Goal: Task Accomplishment & Management: Manage account settings

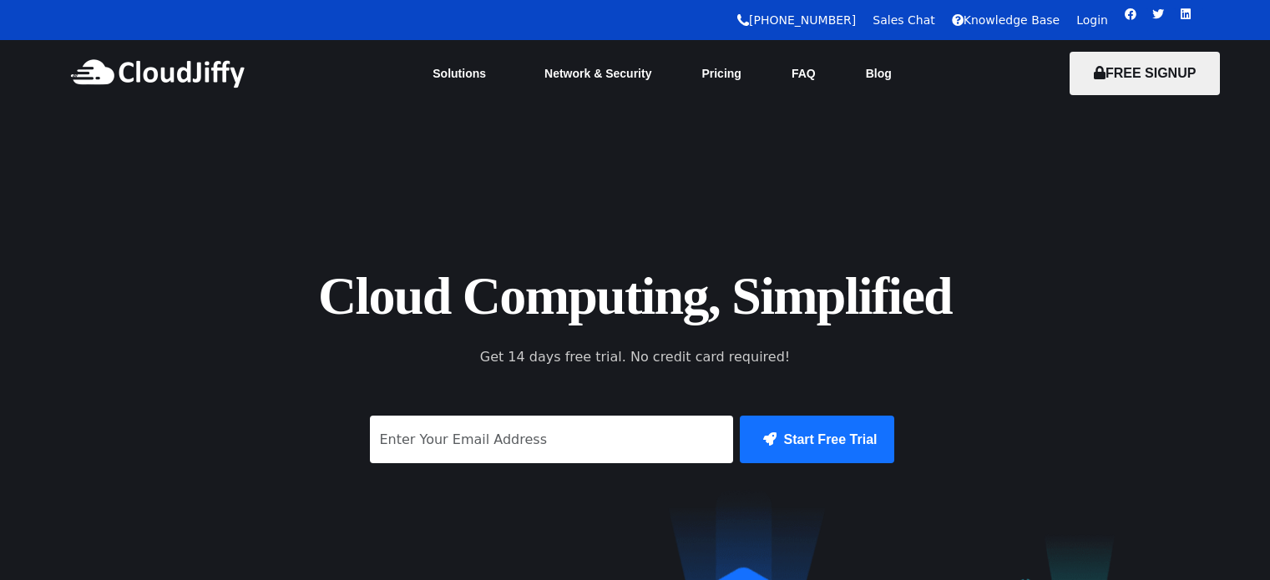
click at [1096, 22] on link "Login" at bounding box center [1093, 19] width 32 height 13
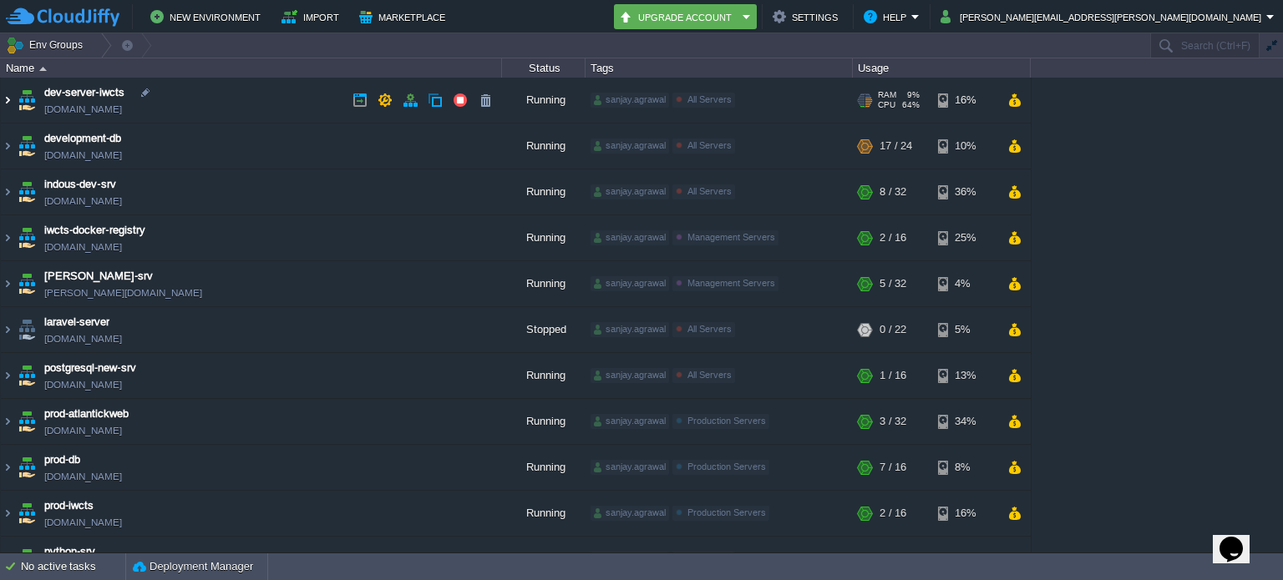
click at [9, 98] on img at bounding box center [7, 100] width 13 height 45
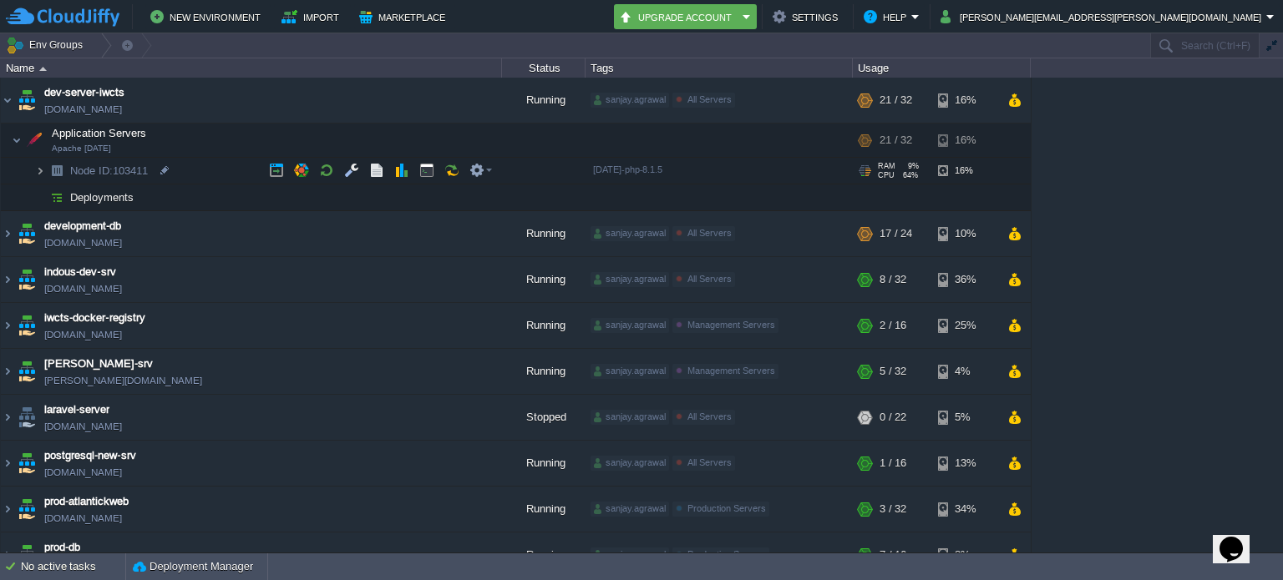
click at [42, 164] on img at bounding box center [40, 171] width 10 height 26
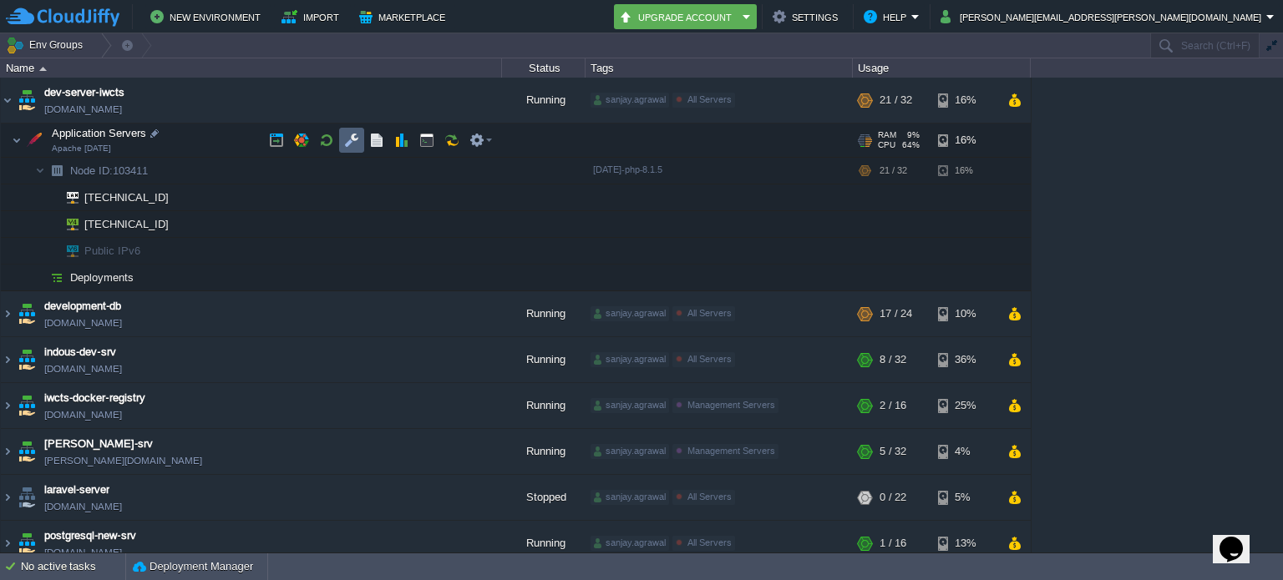
click at [350, 136] on button "button" at bounding box center [351, 140] width 15 height 15
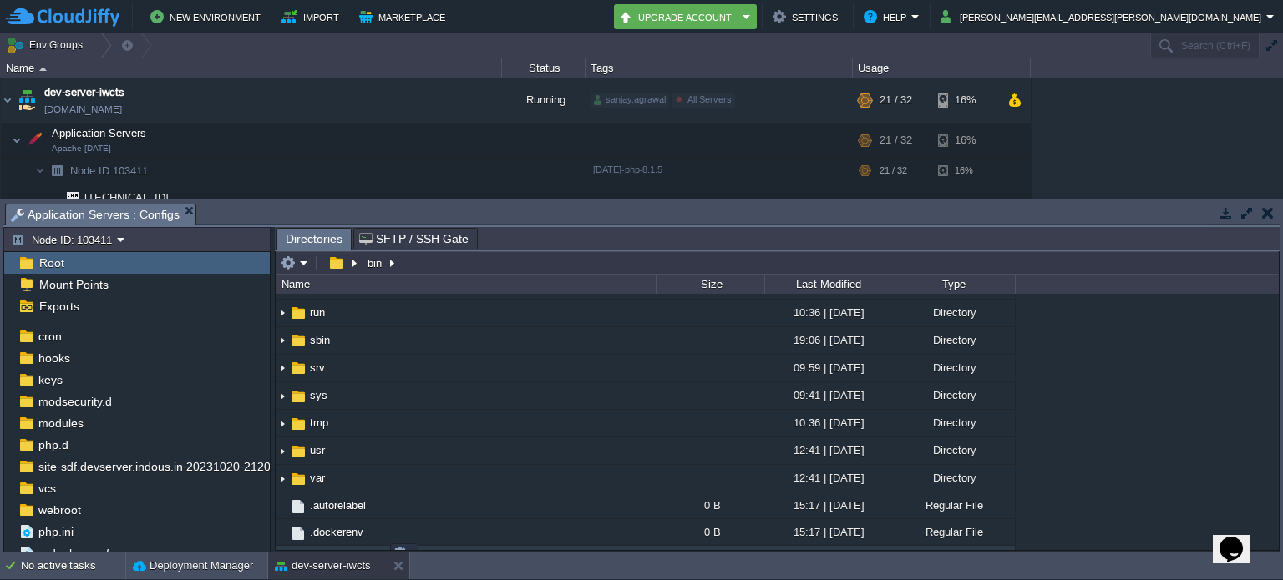
scroll to position [418, 0]
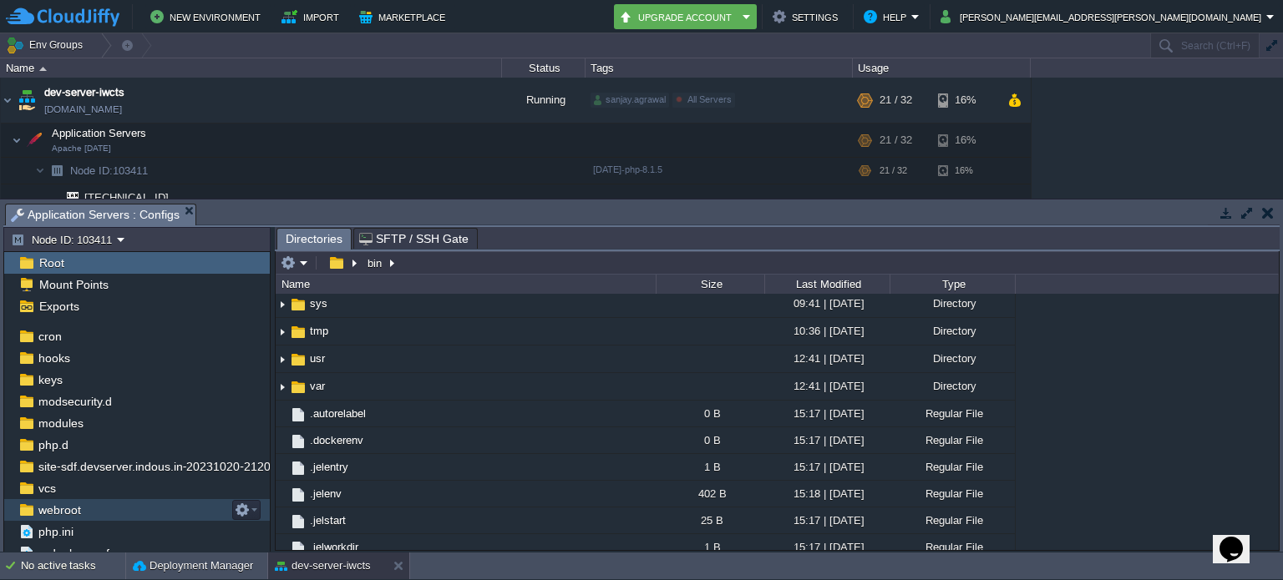
click at [92, 509] on div "webroot" at bounding box center [137, 510] width 266 height 22
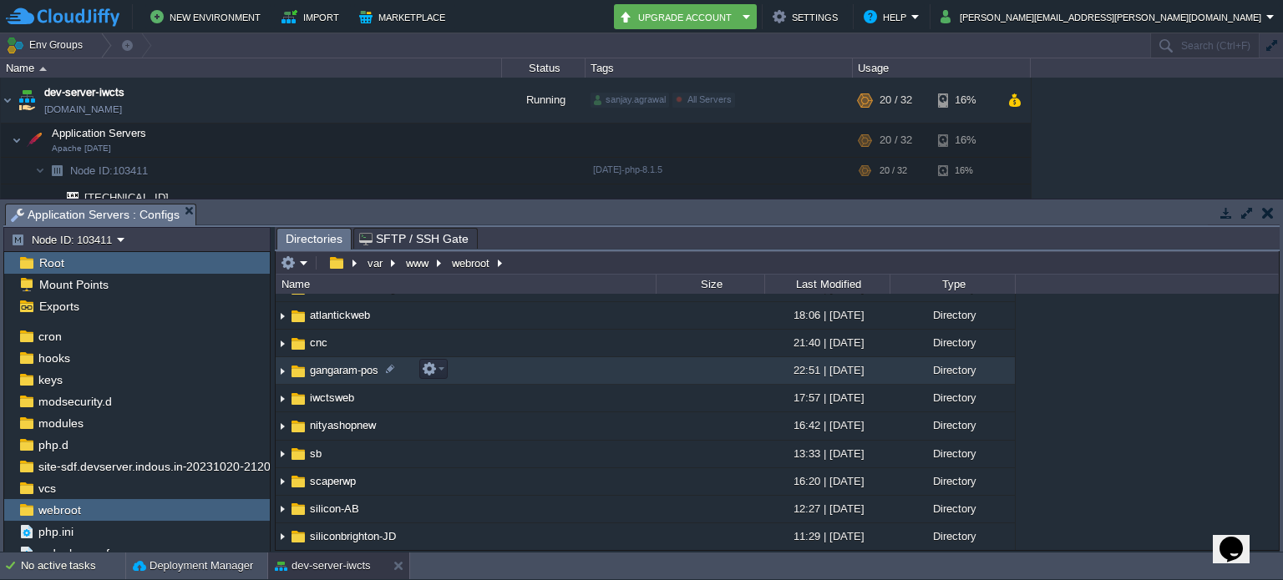
scroll to position [125, 0]
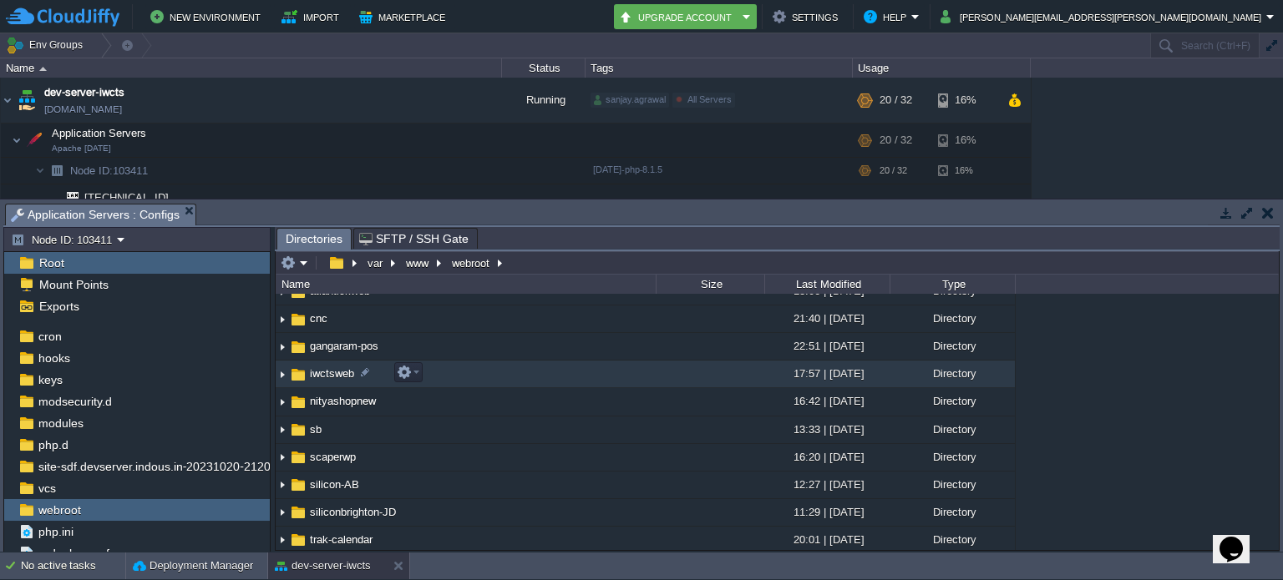
click at [334, 368] on span "iwctsweb" at bounding box center [331, 374] width 49 height 14
click at [281, 373] on img at bounding box center [282, 375] width 13 height 26
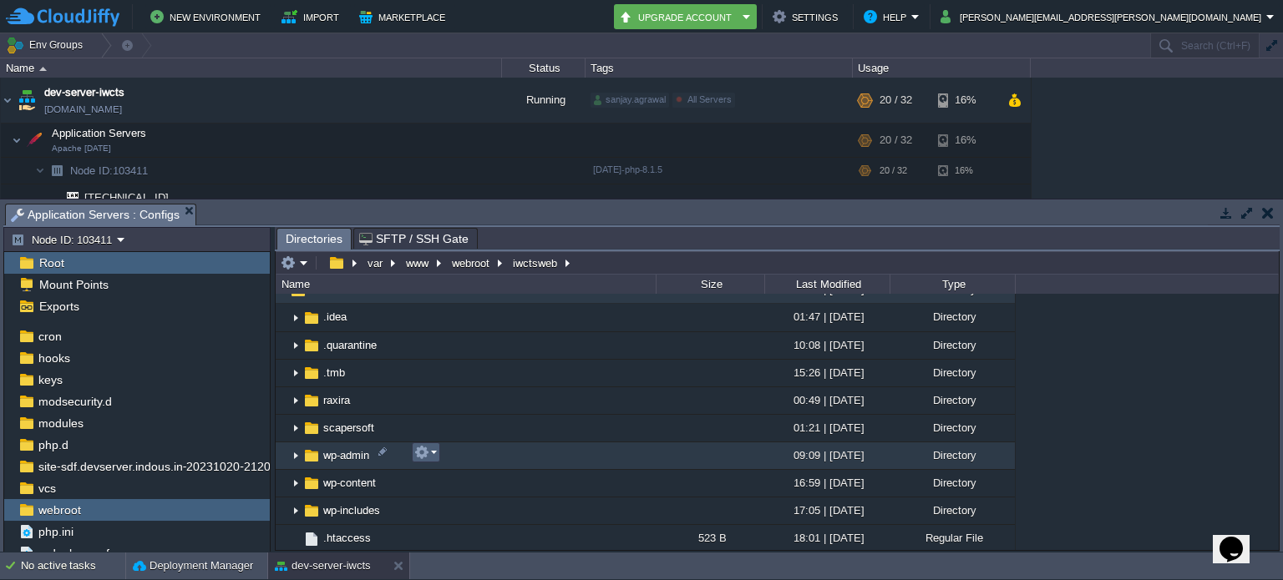
scroll to position [209, 0]
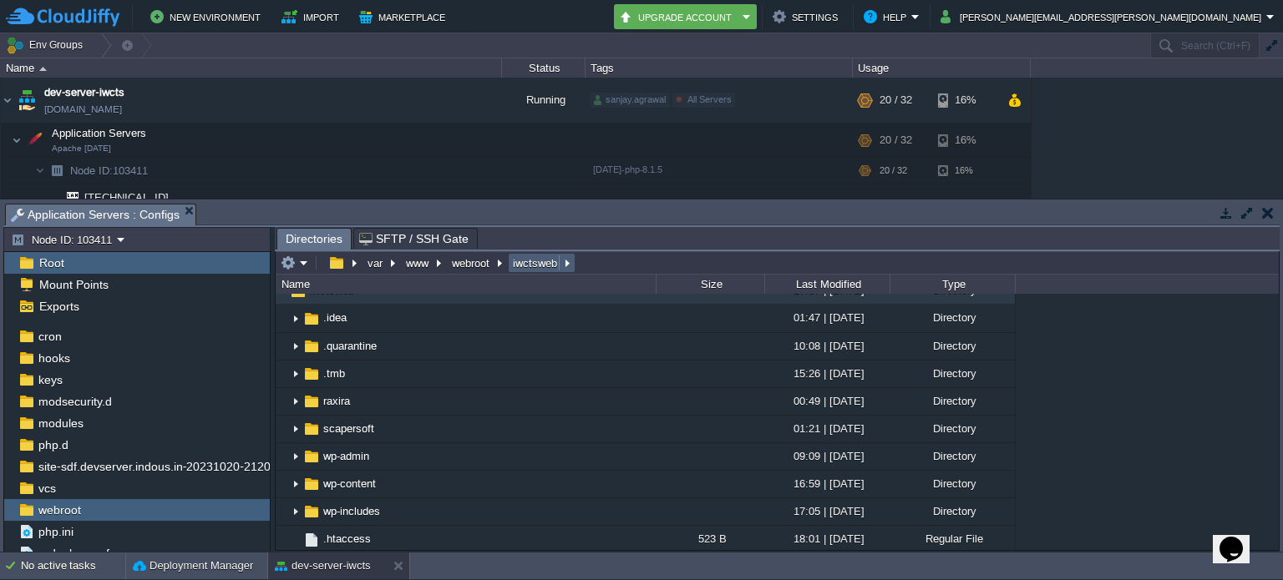
click at [567, 263] on em "iwctsweb" at bounding box center [541, 263] width 63 height 15
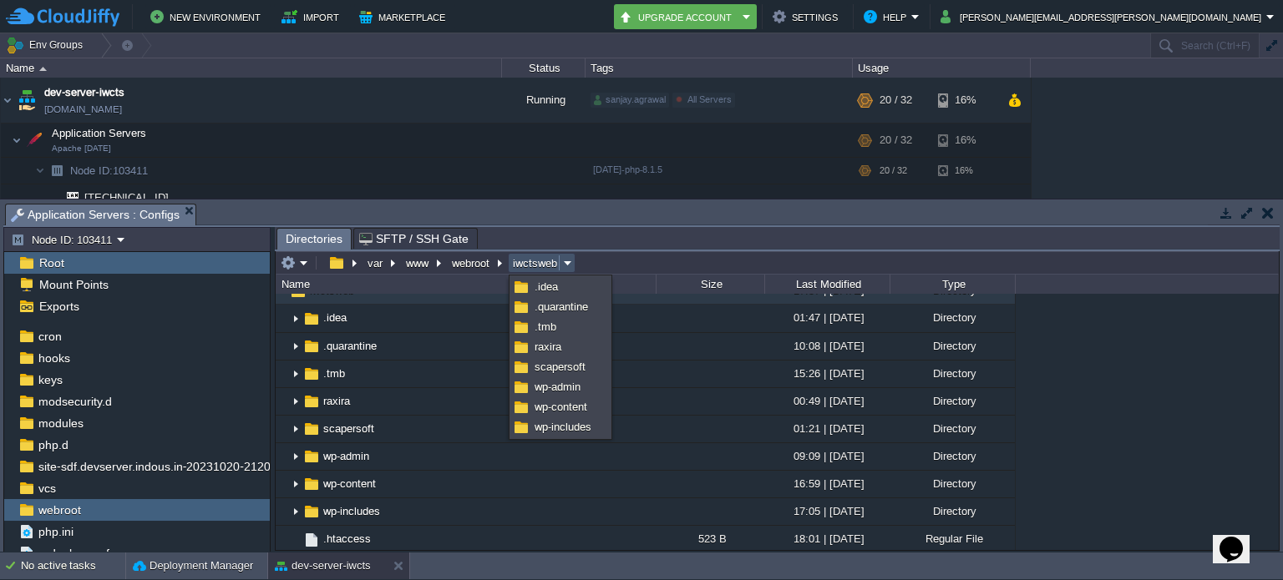
click at [567, 263] on em "iwctsweb" at bounding box center [541, 263] width 63 height 15
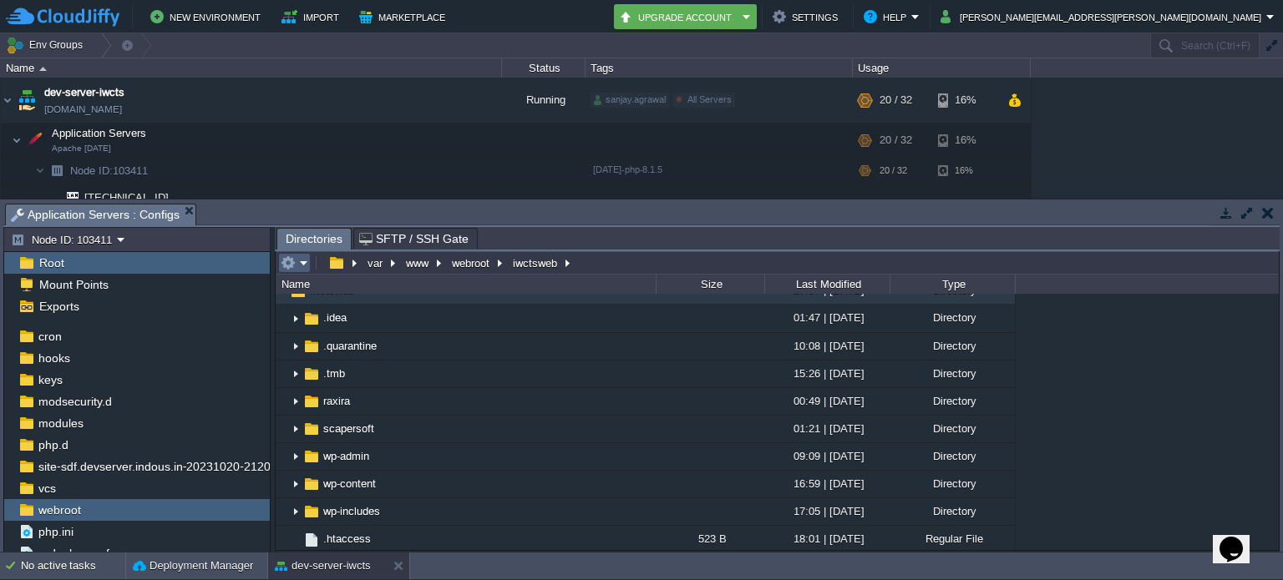
click at [300, 264] on em at bounding box center [295, 263] width 28 height 15
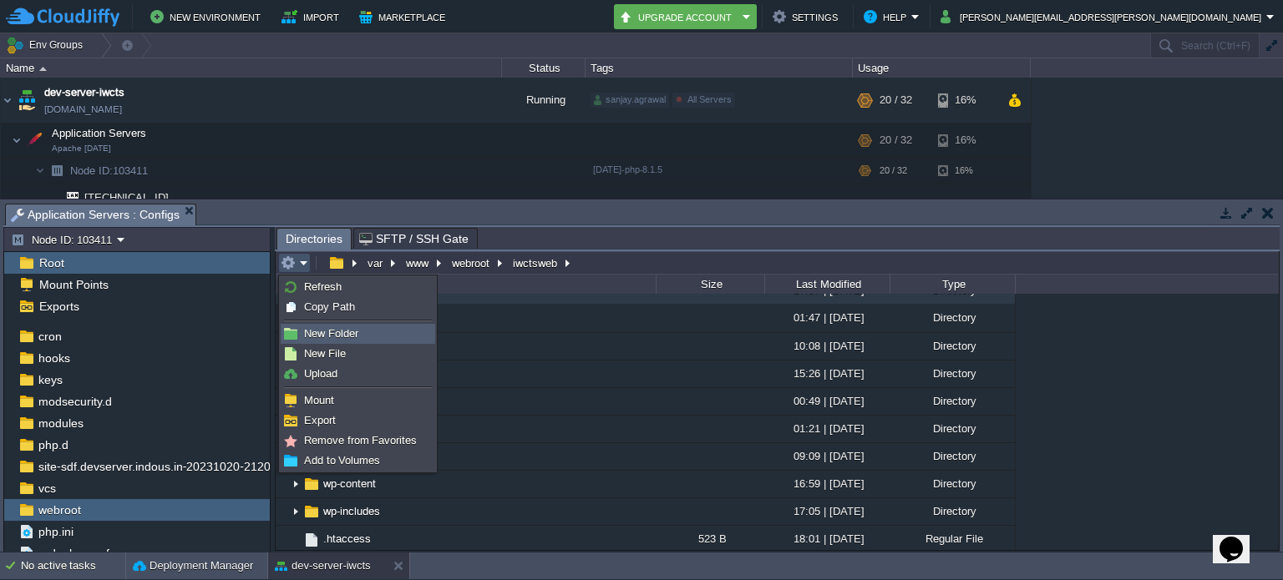
click at [343, 336] on span "New Folder" at bounding box center [331, 333] width 54 height 13
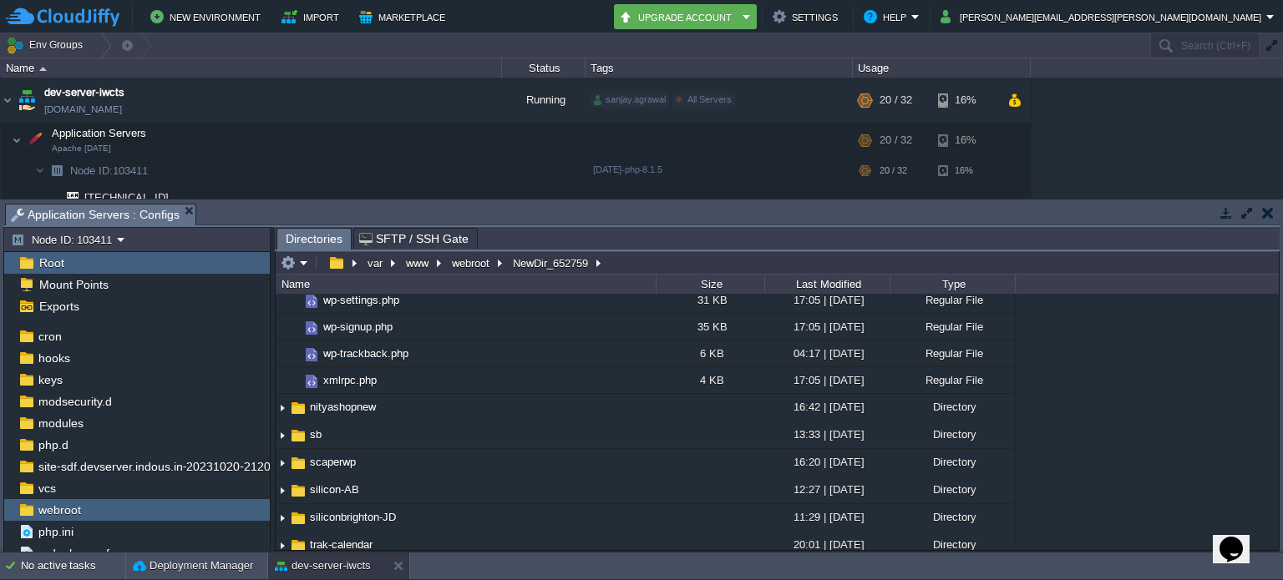
scroll to position [27, 0]
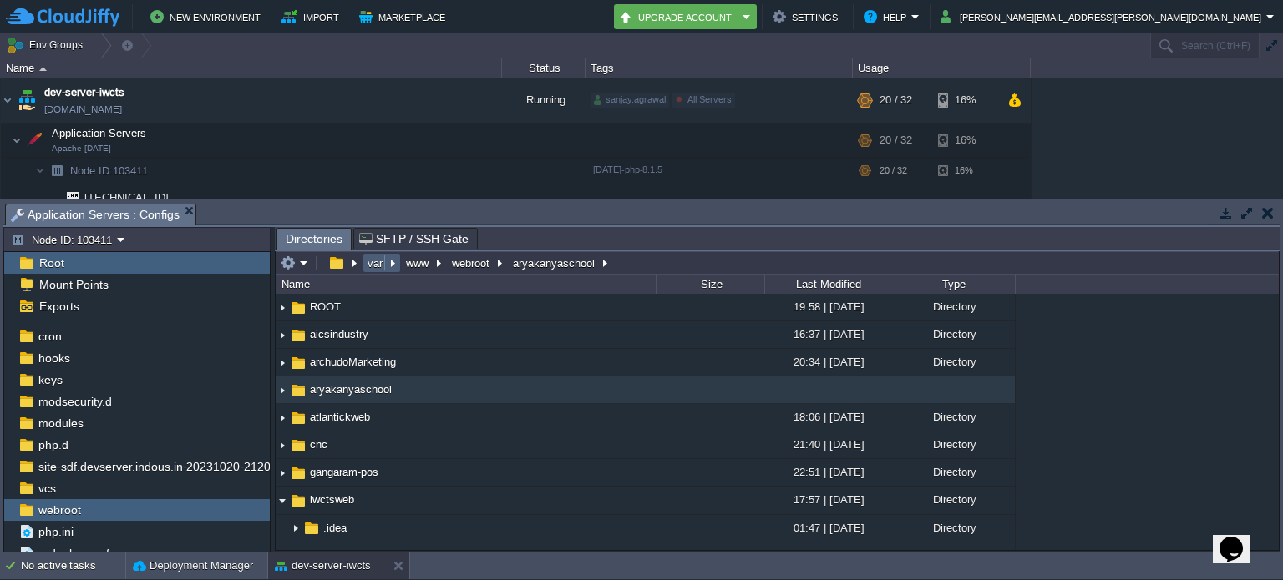
click at [390, 266] on em "var" at bounding box center [381, 263] width 33 height 15
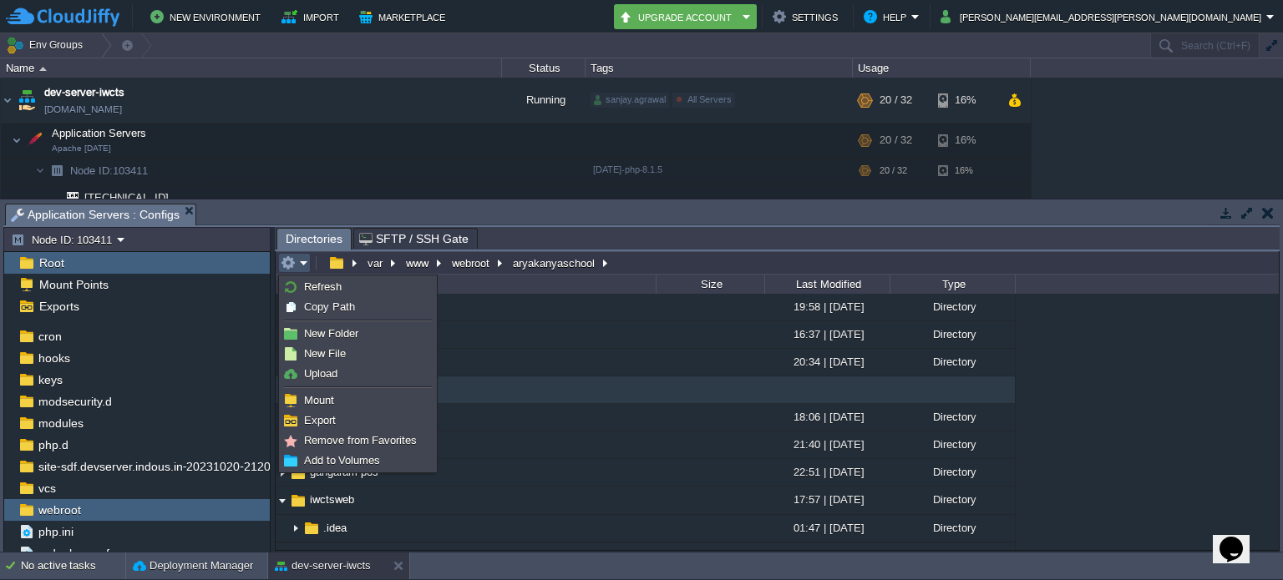
click at [304, 256] on em at bounding box center [295, 263] width 28 height 15
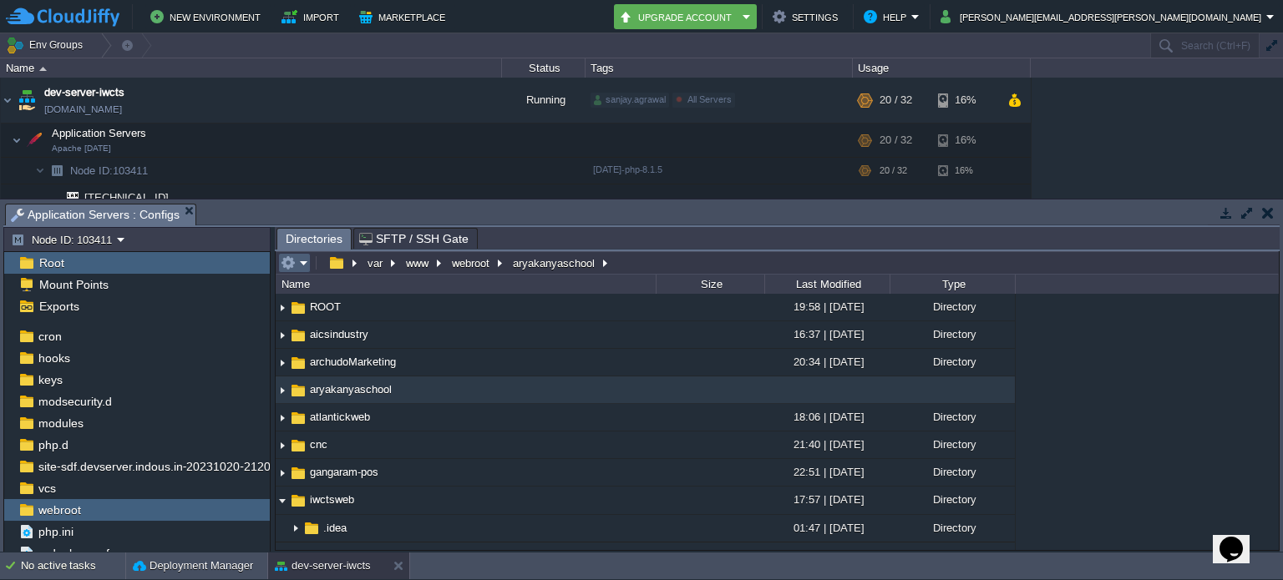
click at [304, 256] on em at bounding box center [295, 263] width 28 height 15
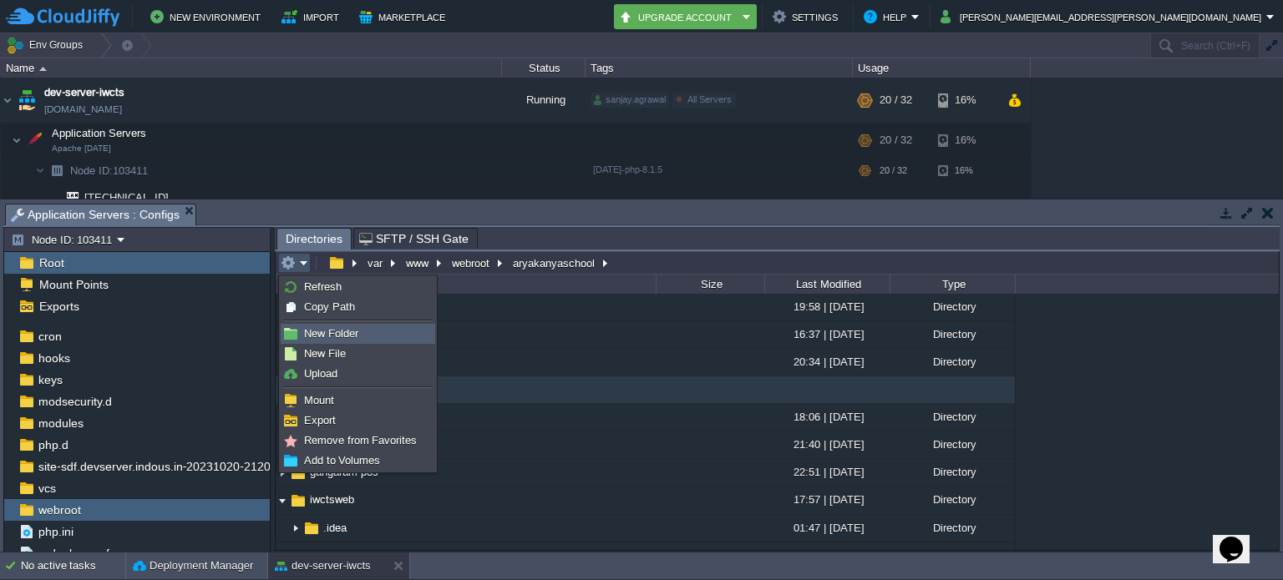
click at [344, 336] on span "New Folder" at bounding box center [331, 333] width 54 height 13
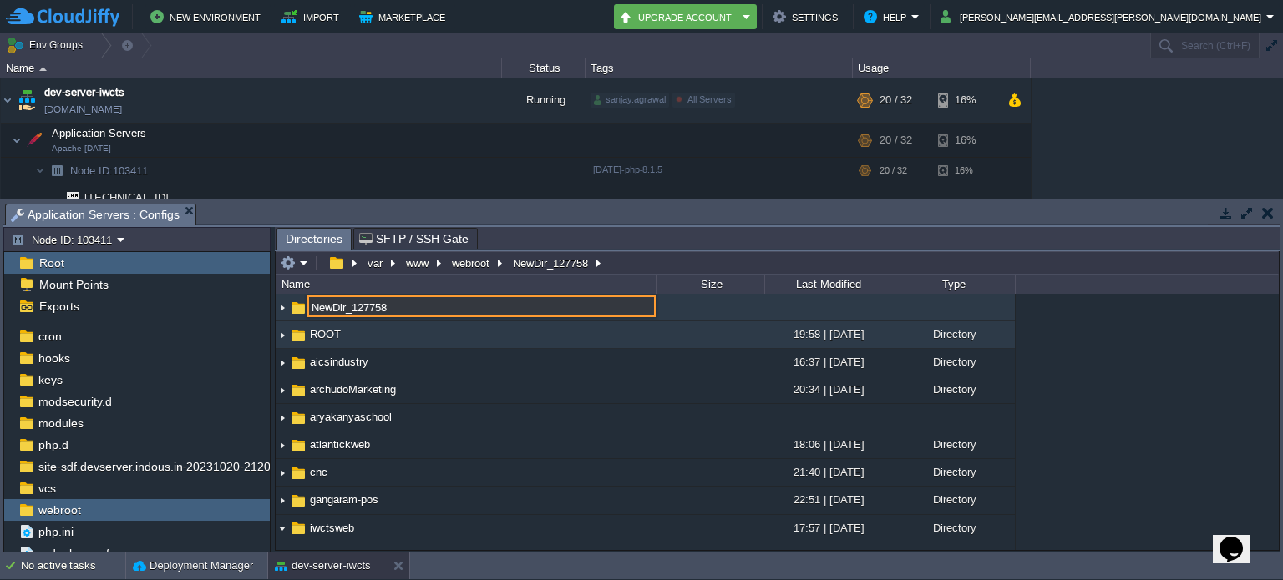
paste input "[DATE][GEOGRAPHIC_DATA]"
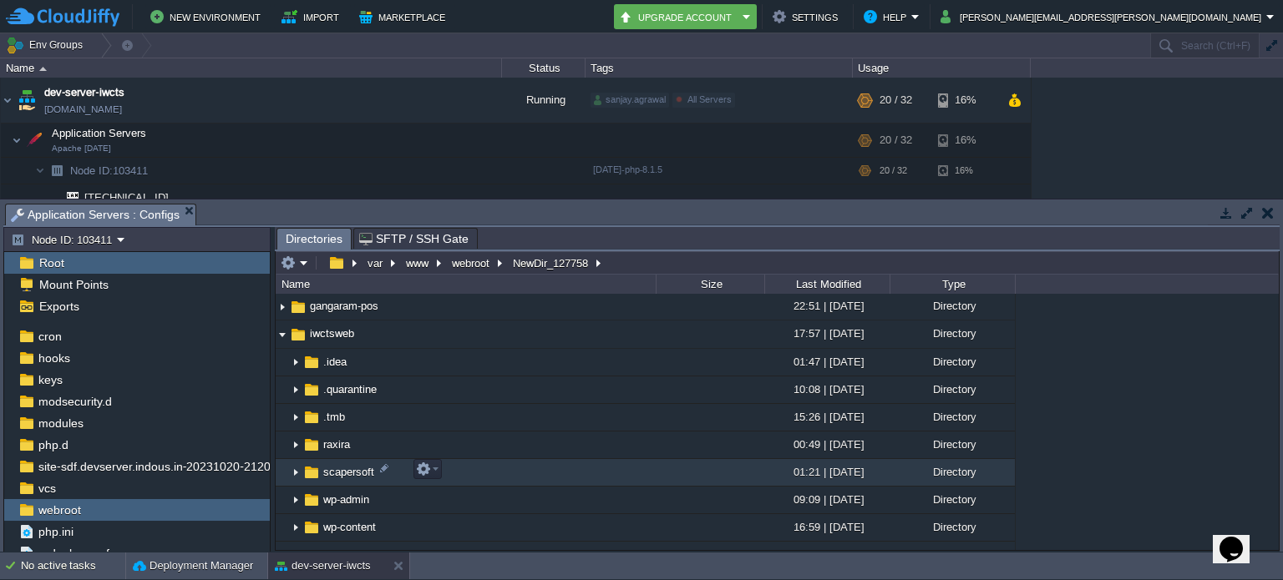
scroll to position [194, 0]
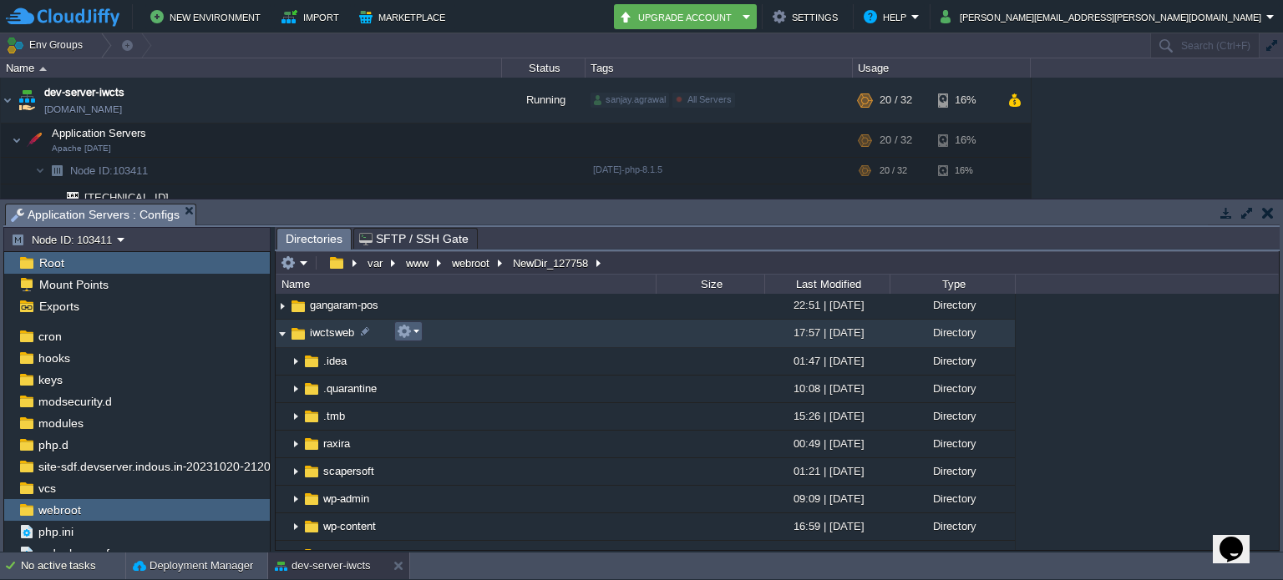
click at [414, 334] on em at bounding box center [408, 331] width 23 height 15
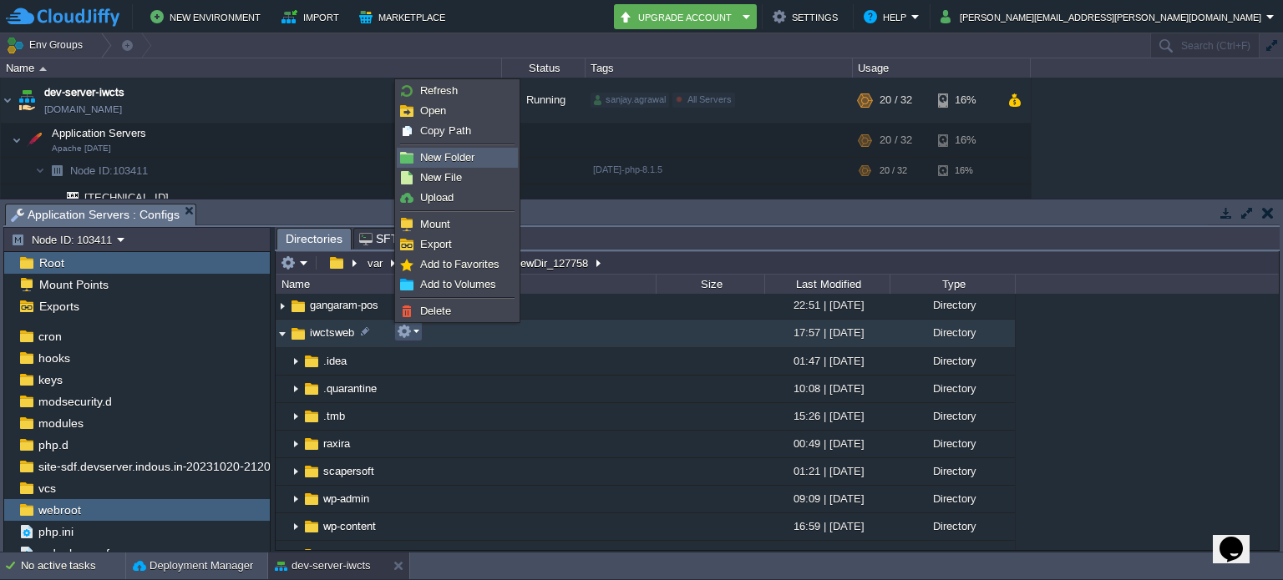
click at [458, 162] on span "New Folder" at bounding box center [447, 157] width 54 height 13
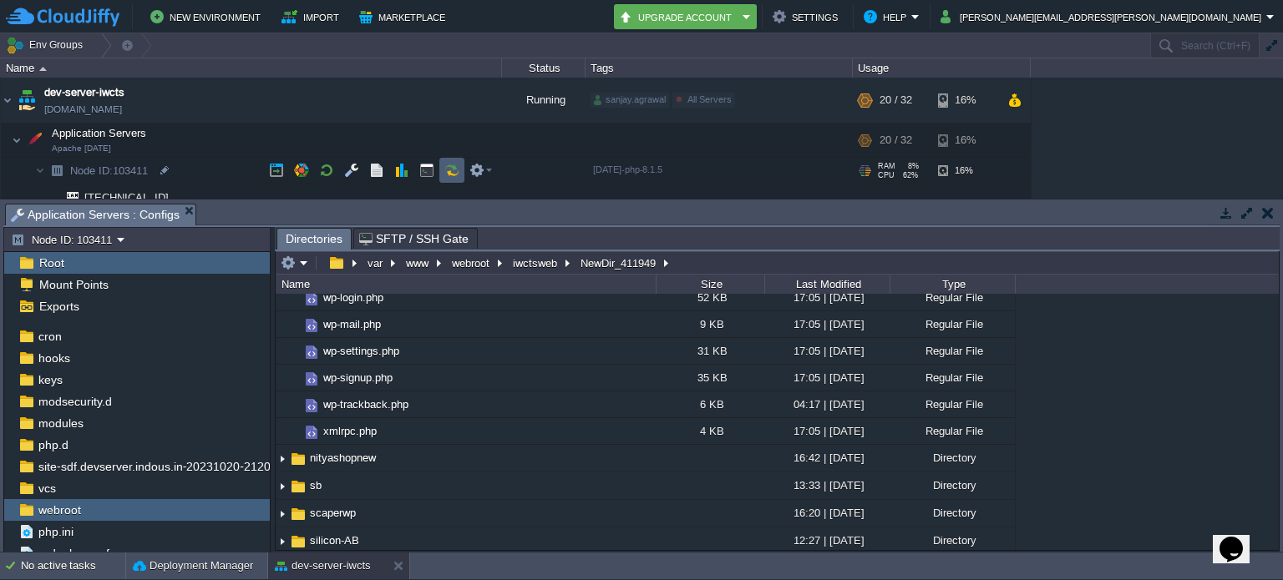
scroll to position [327, 0]
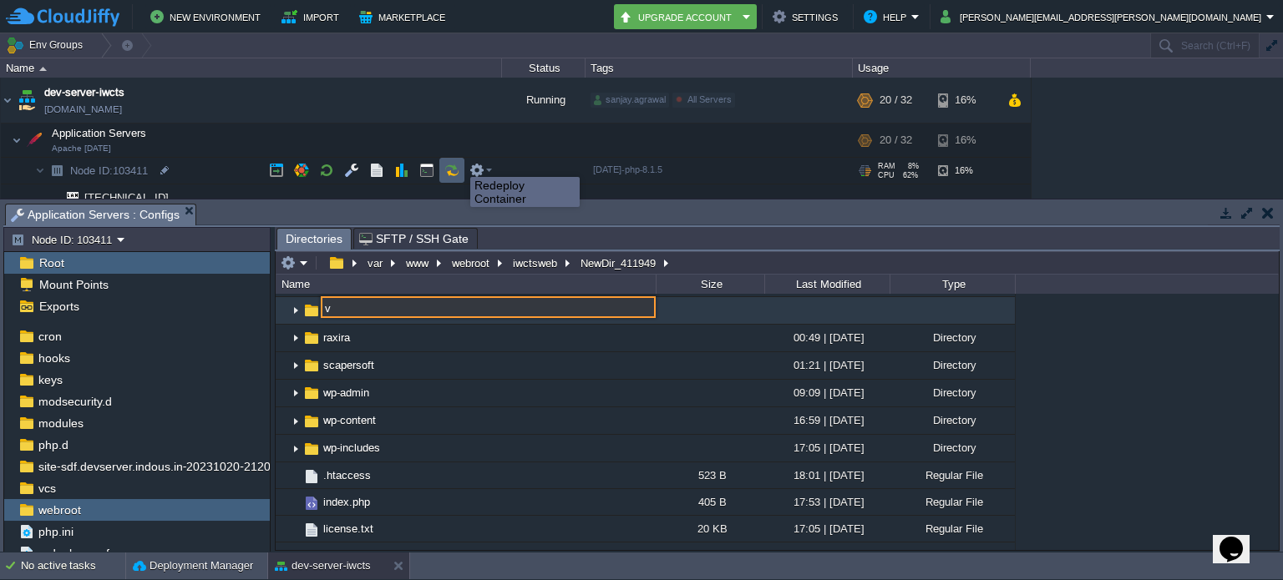
paste input "[DATE][GEOGRAPHIC_DATA]"
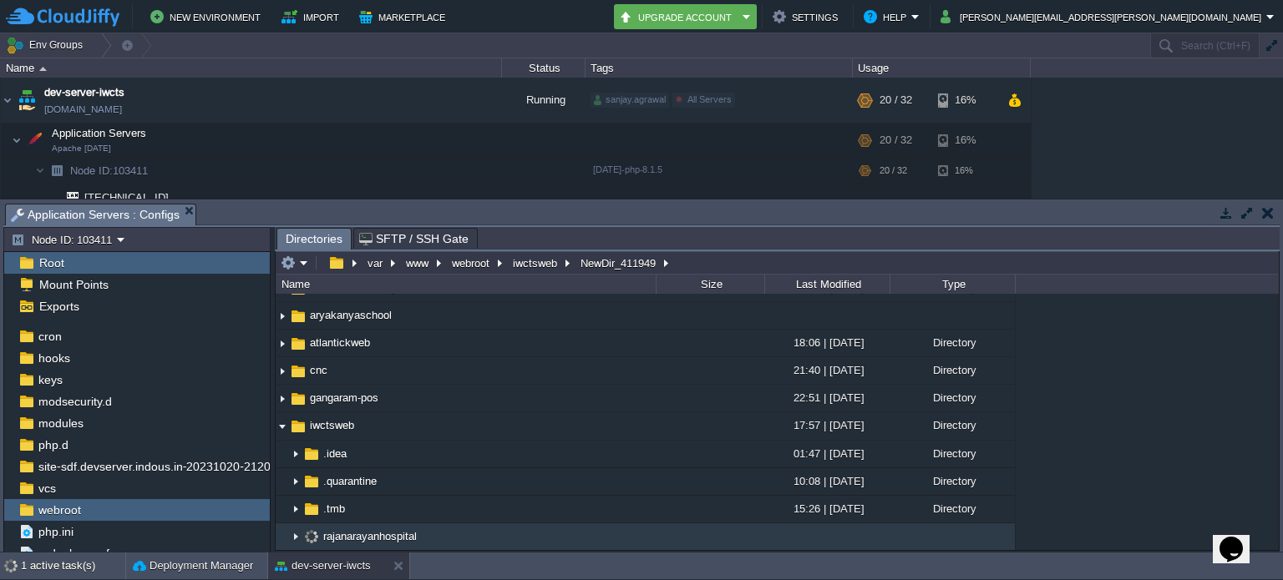
scroll to position [77, 0]
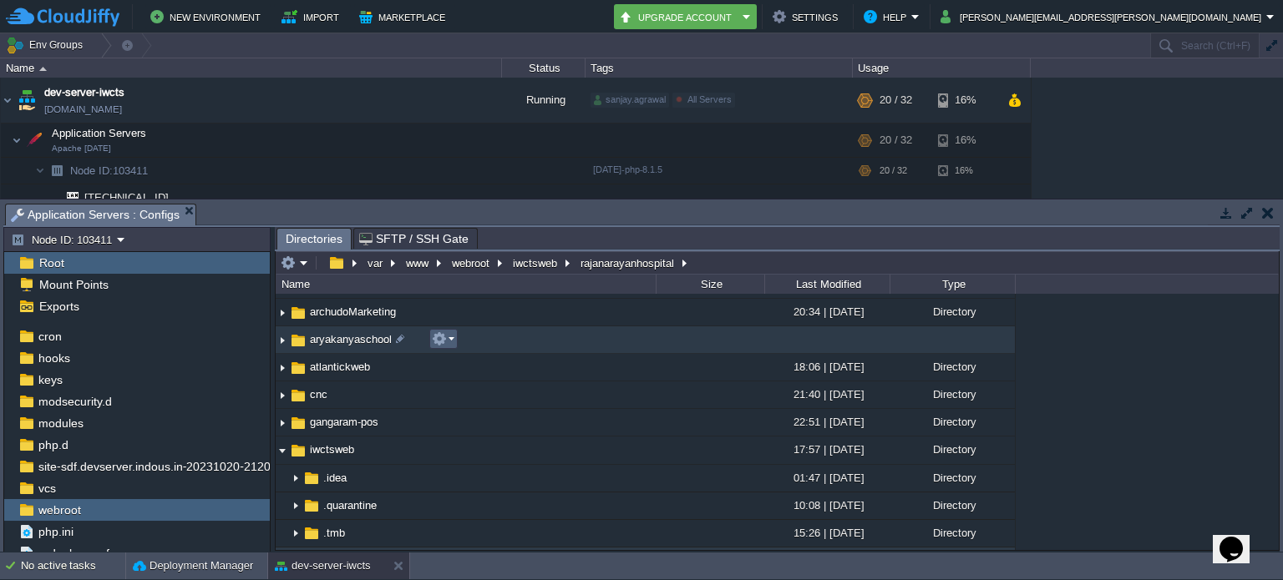
click at [447, 339] on em at bounding box center [443, 339] width 23 height 15
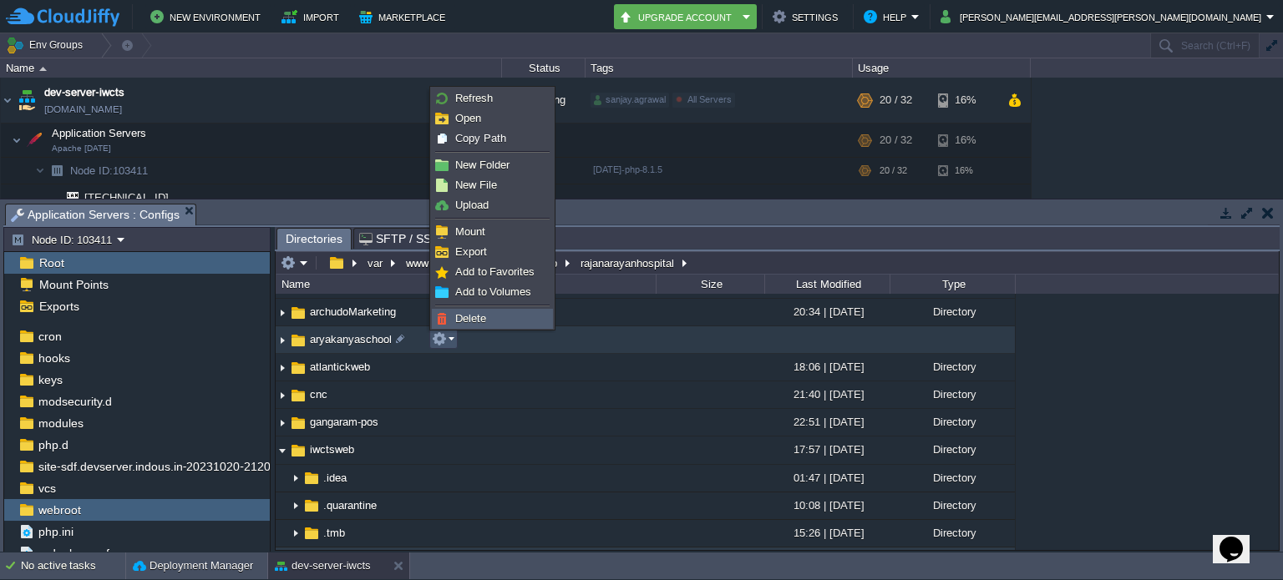
click at [458, 316] on span "Delete" at bounding box center [470, 318] width 31 height 13
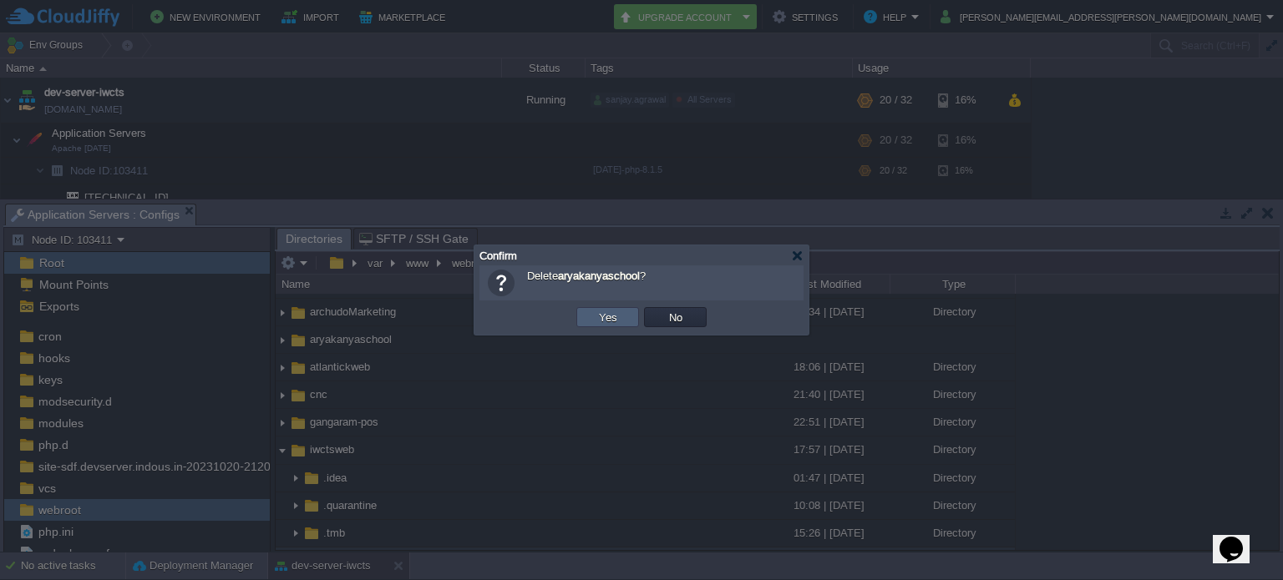
click at [611, 314] on button "Yes" at bounding box center [608, 317] width 28 height 15
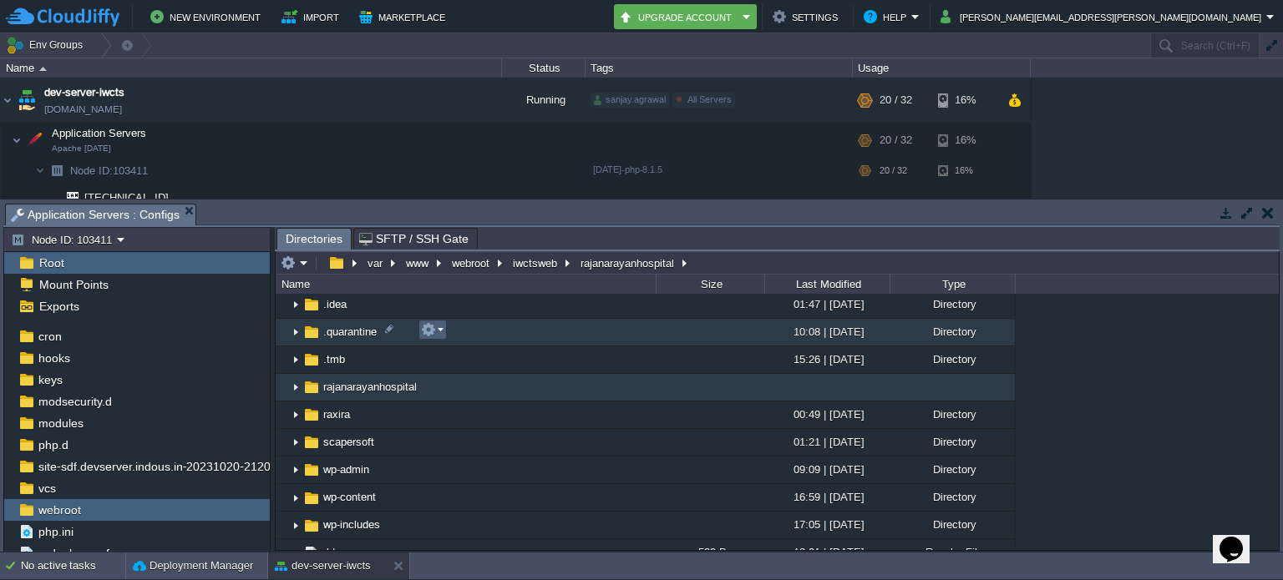
scroll to position [160, 0]
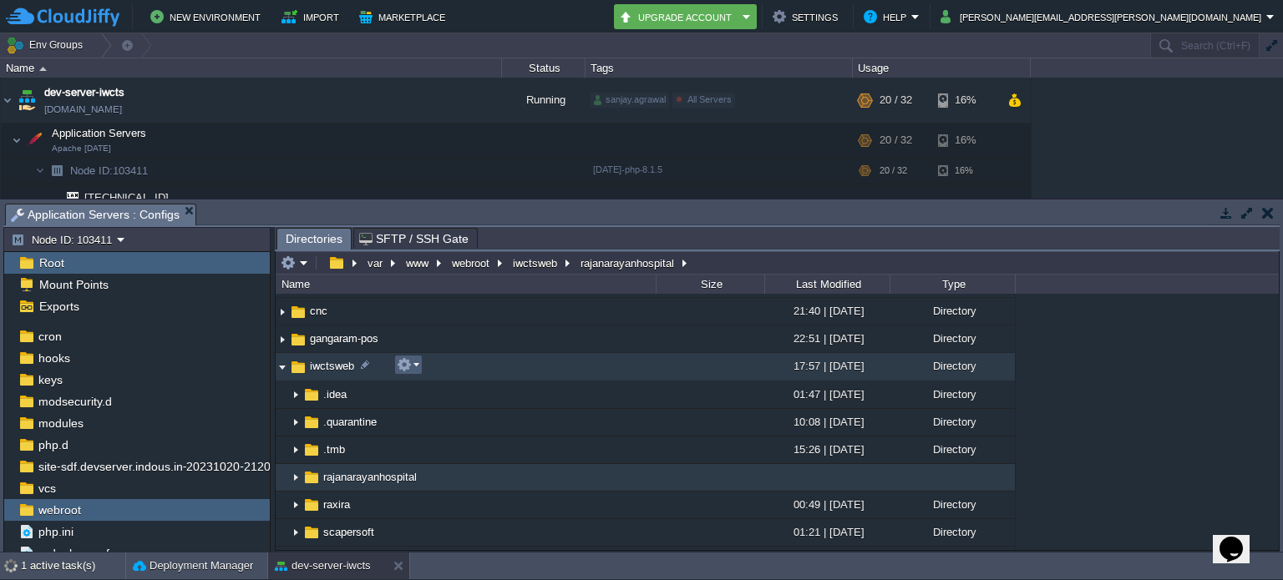
click at [413, 365] on em at bounding box center [408, 364] width 23 height 15
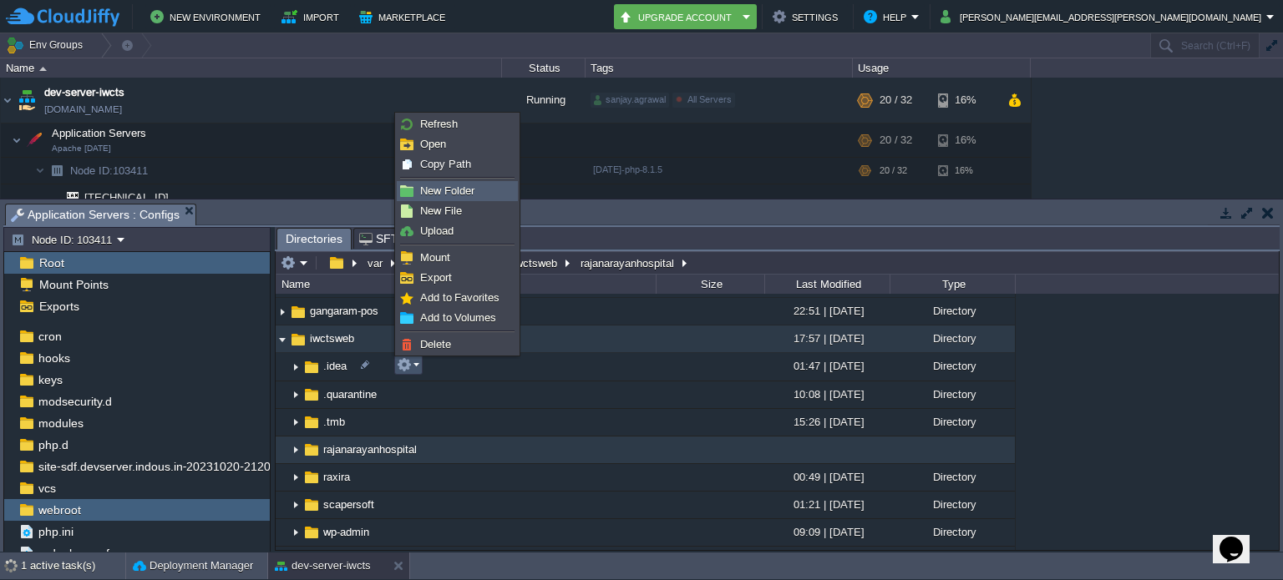
click at [461, 193] on span "New Folder" at bounding box center [447, 191] width 54 height 13
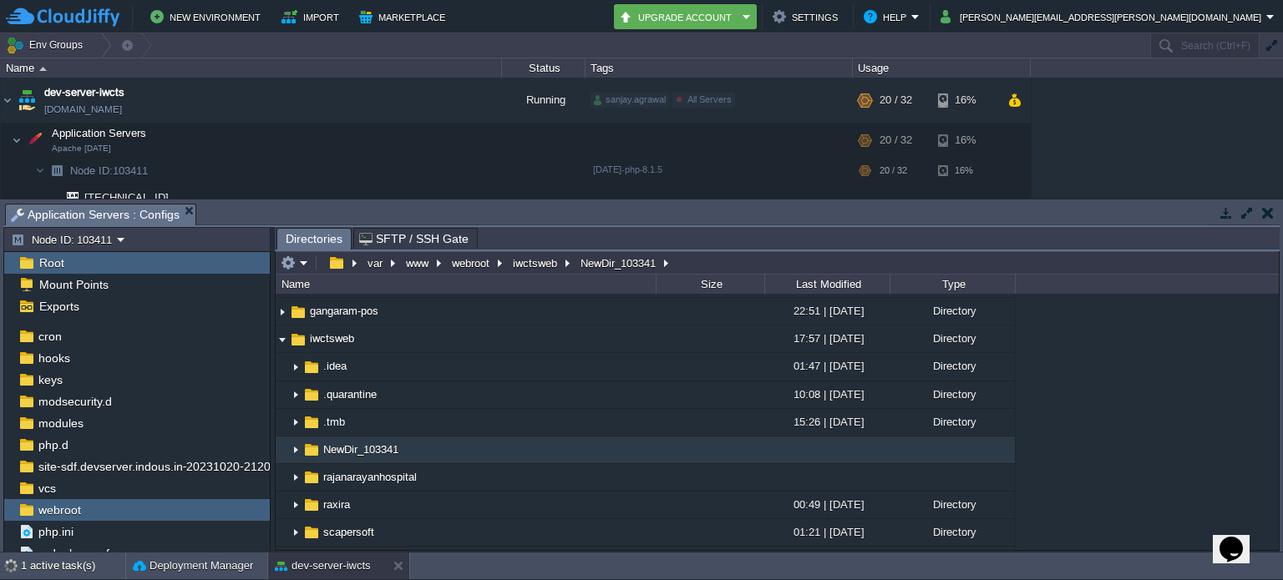
scroll to position [300, 0]
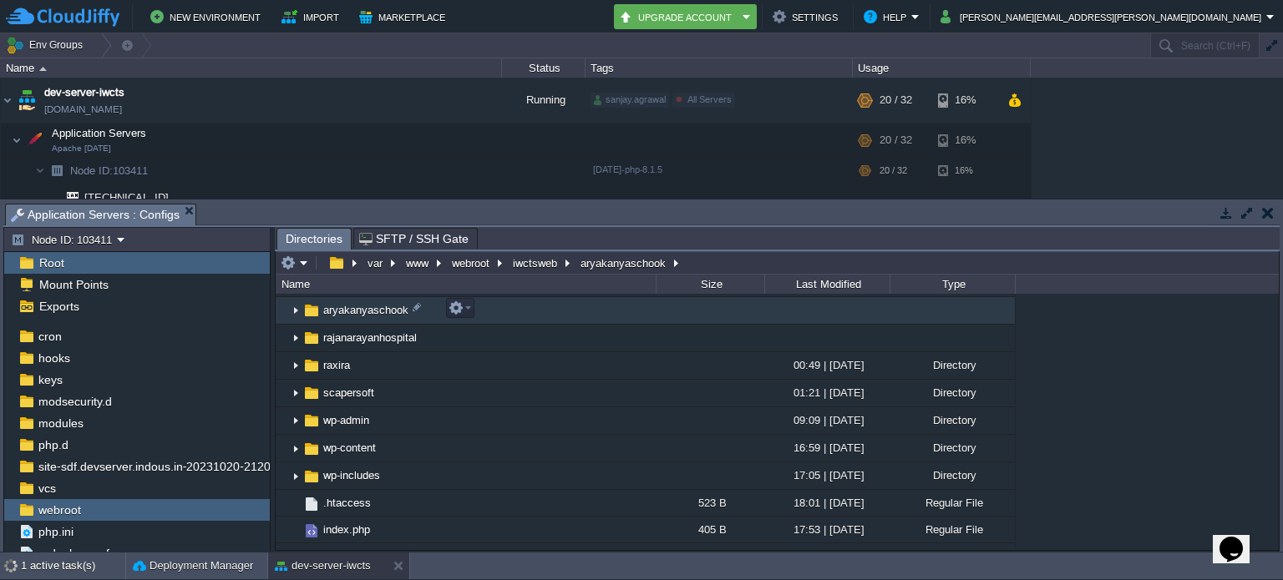
click at [401, 308] on span "aryakanyaschook" at bounding box center [366, 310] width 90 height 14
click at [414, 307] on div at bounding box center [416, 307] width 15 height 15
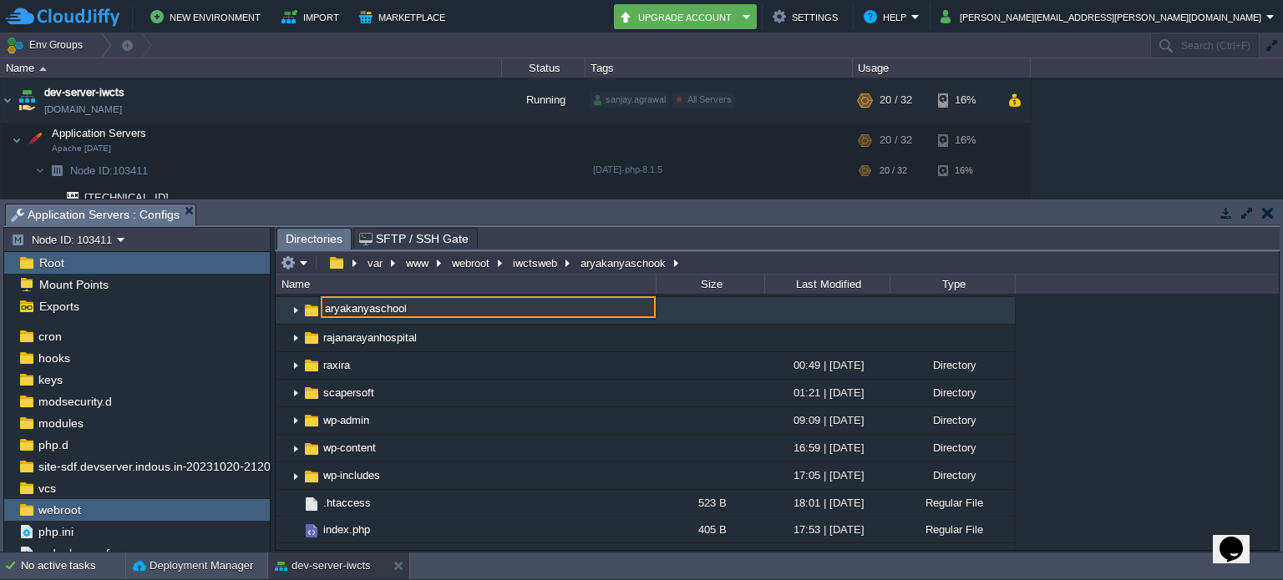
type input "aryakanyaschool"
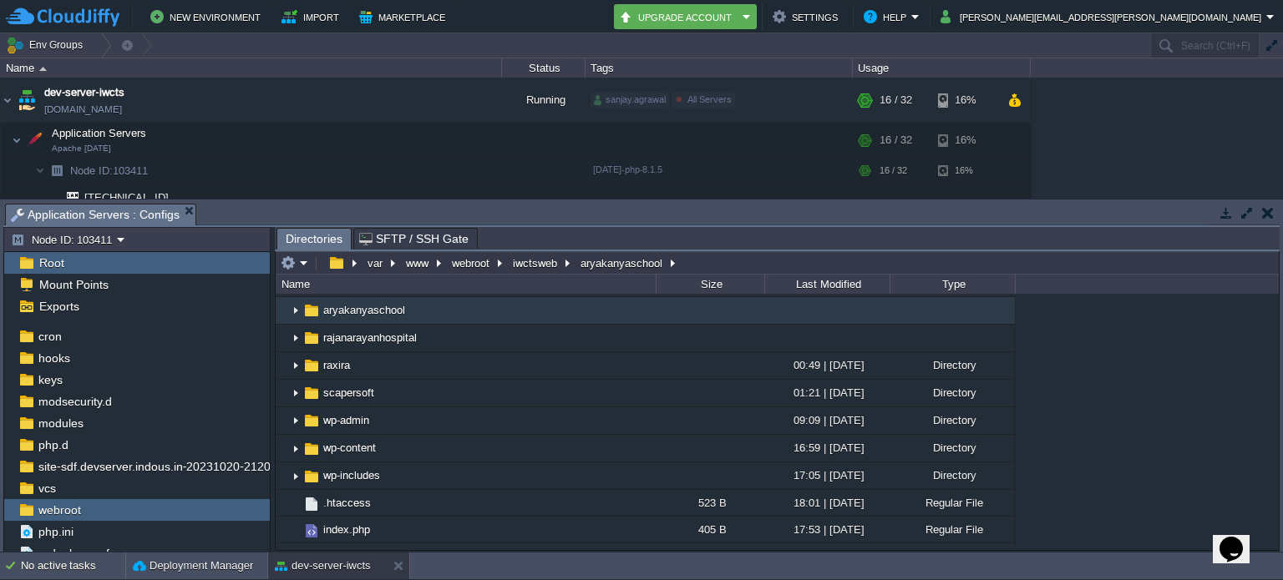
click at [1215, 210] on td at bounding box center [1225, 213] width 21 height 20
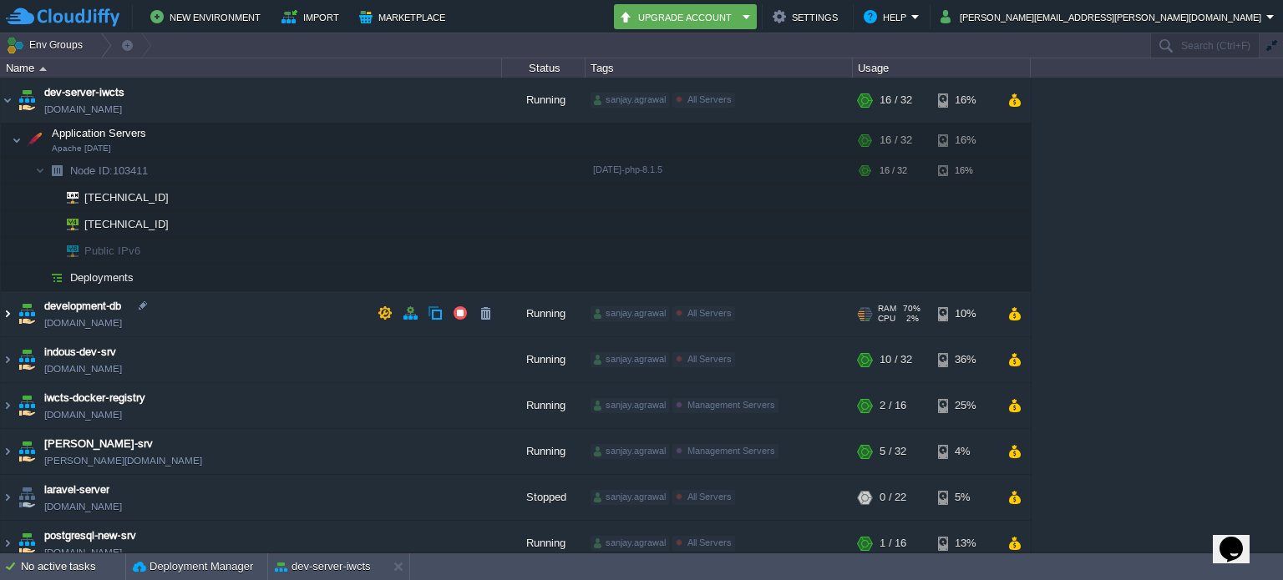
click at [11, 310] on img at bounding box center [7, 313] width 13 height 45
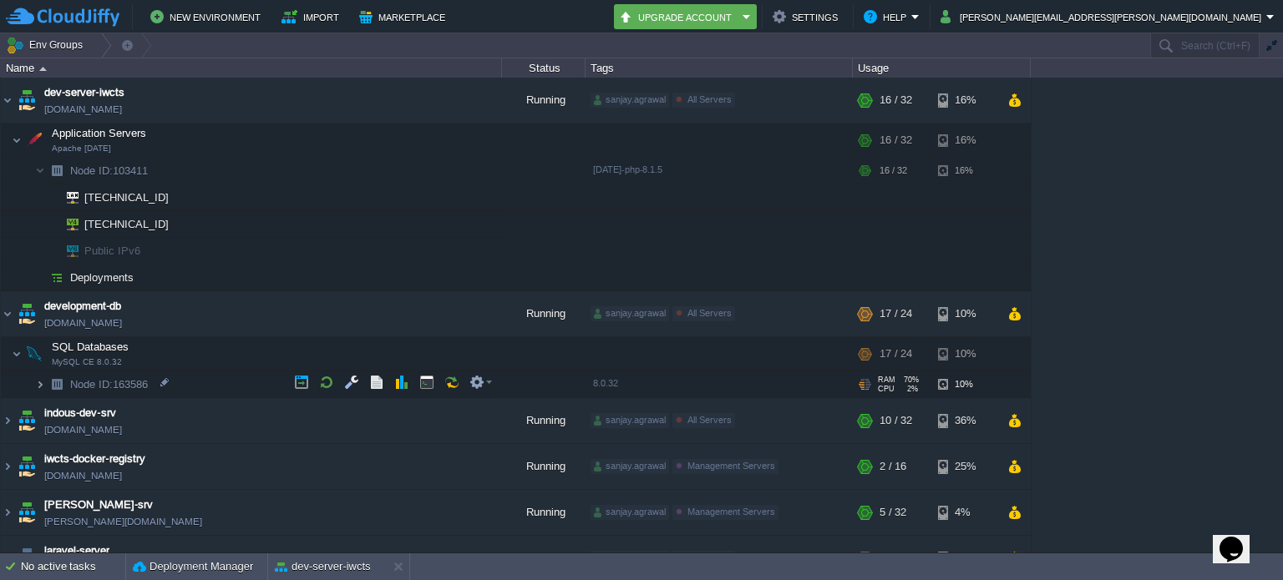
click at [39, 379] on img at bounding box center [40, 385] width 10 height 26
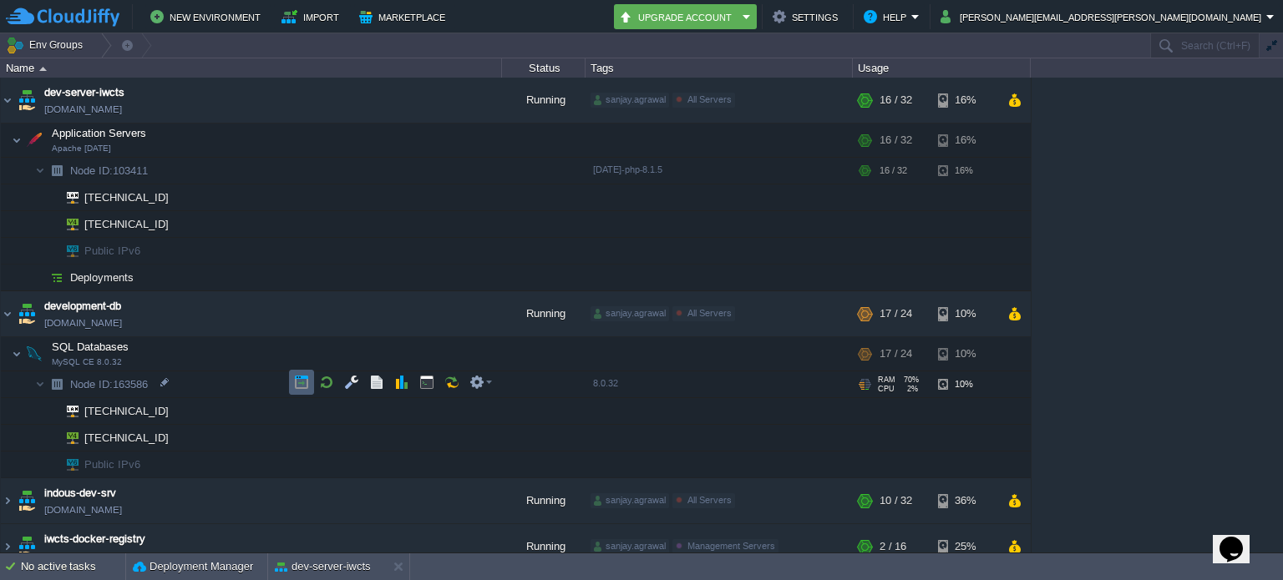
click at [301, 379] on button "button" at bounding box center [301, 382] width 15 height 15
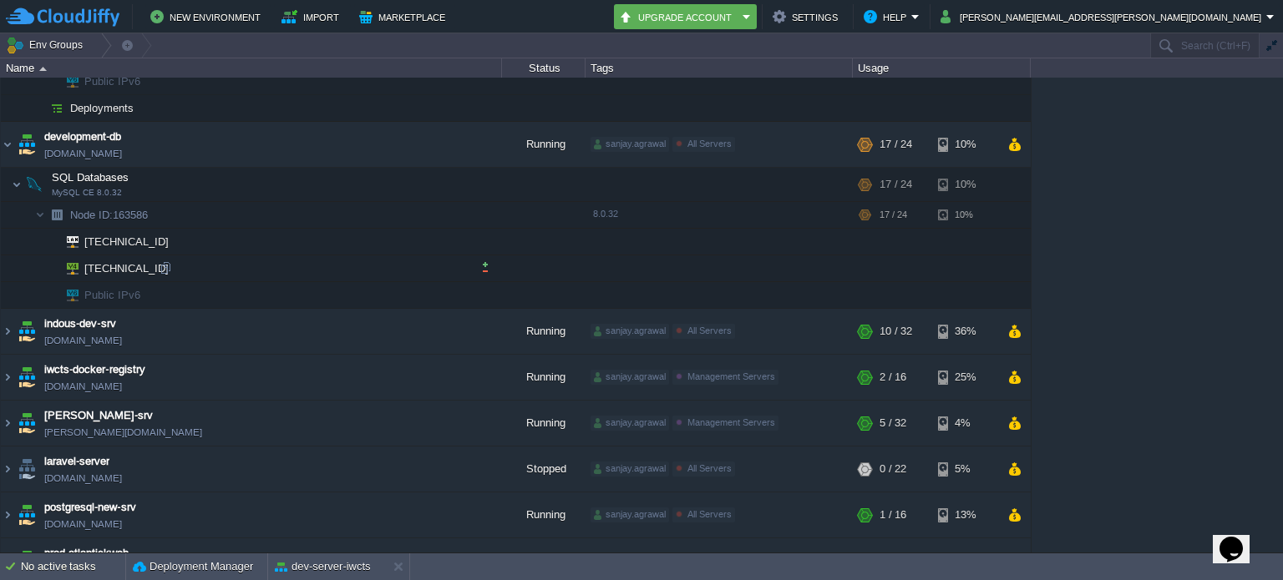
scroll to position [167, 0]
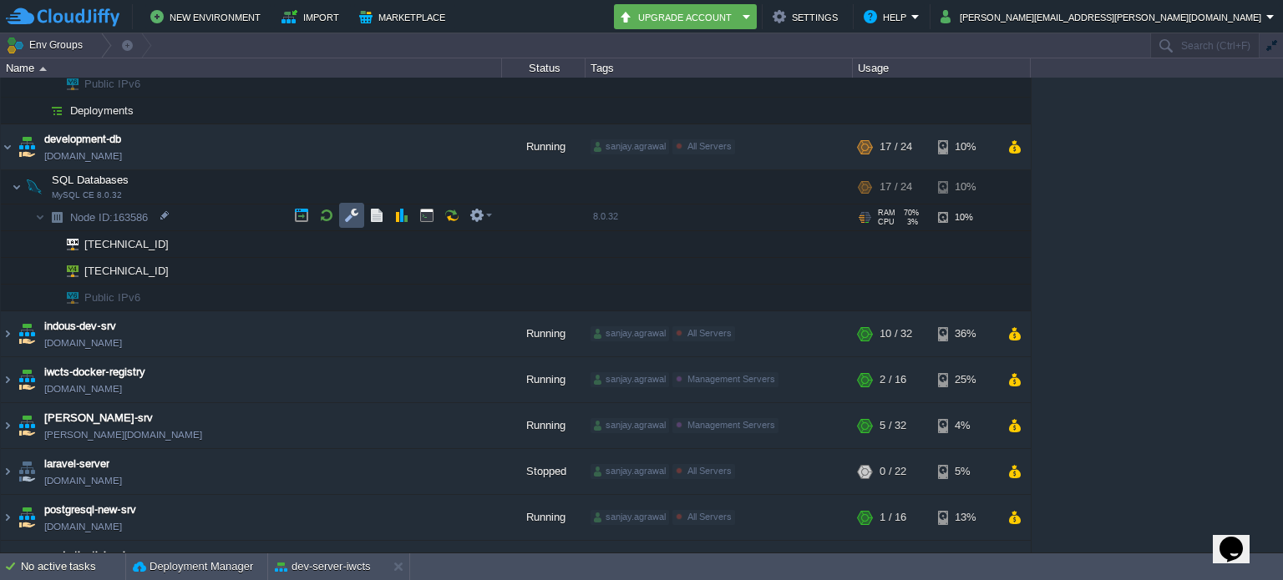
click at [357, 210] on button "button" at bounding box center [351, 215] width 15 height 15
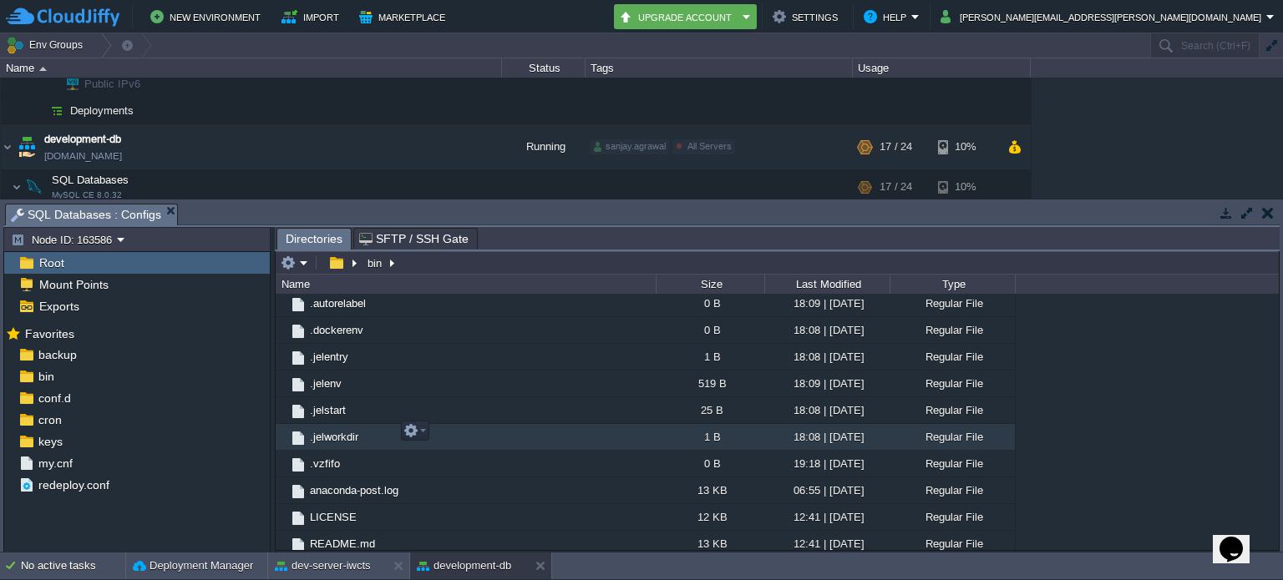
scroll to position [0, 0]
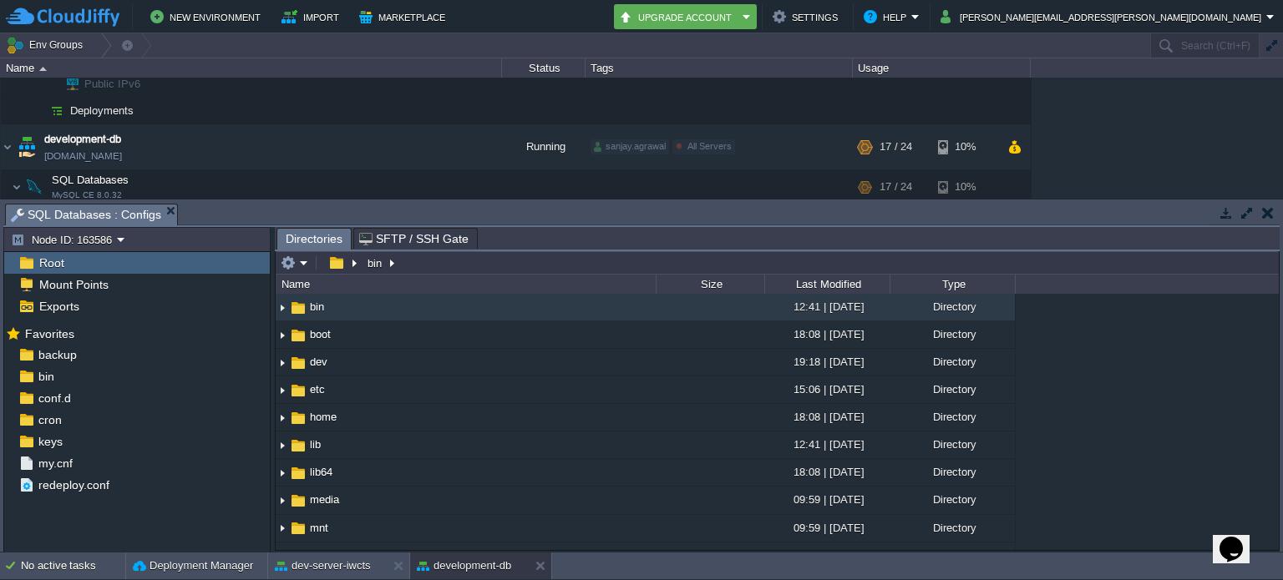
click at [1271, 212] on button "button" at bounding box center [1268, 212] width 12 height 15
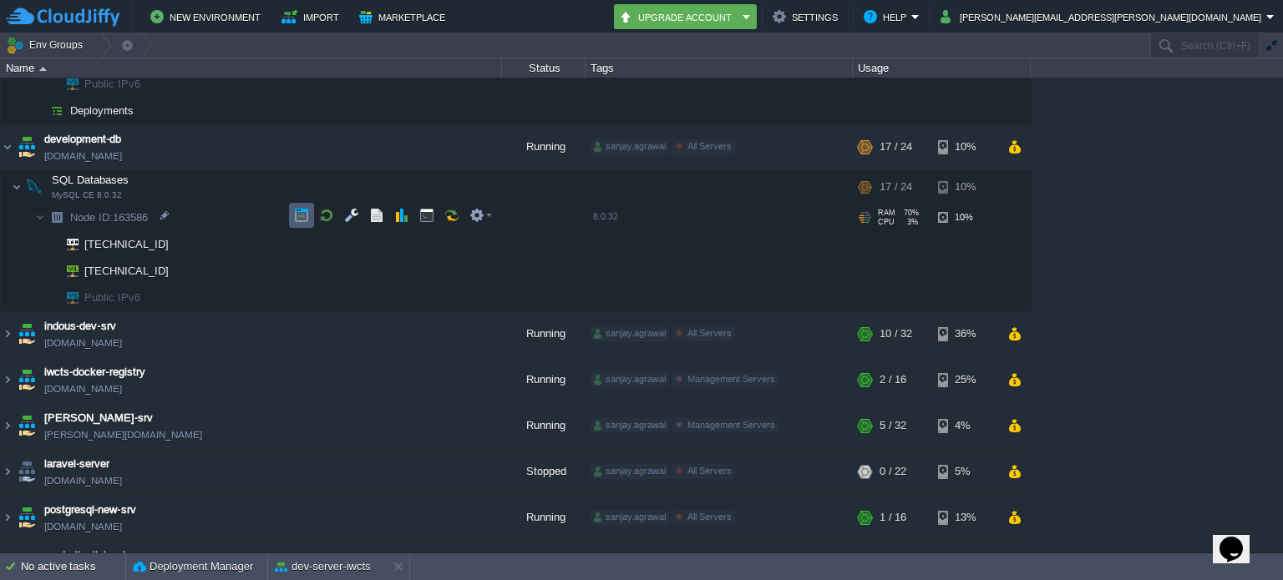
click at [301, 210] on button "button" at bounding box center [301, 215] width 15 height 15
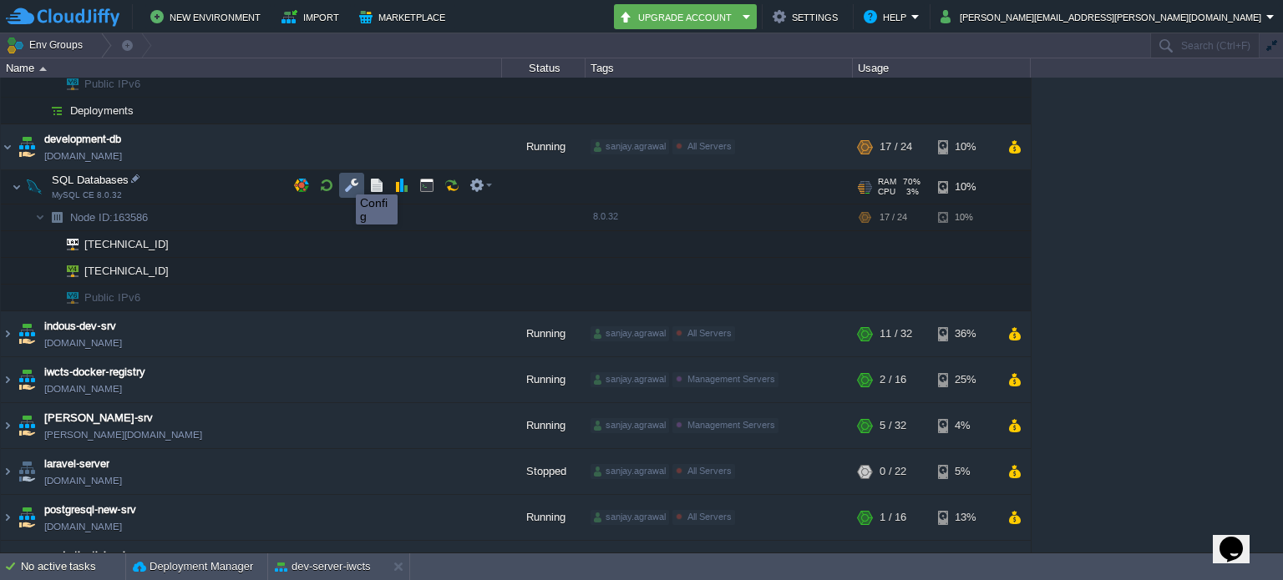
click at [349, 181] on button "button" at bounding box center [351, 185] width 15 height 15
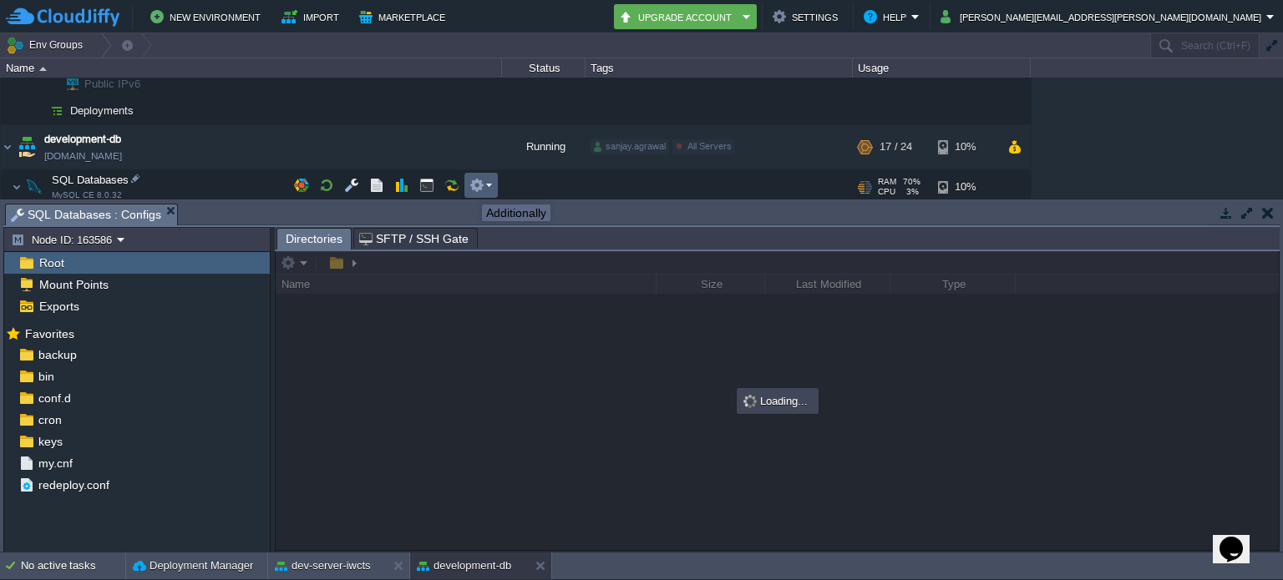
click at [479, 190] on button "button" at bounding box center [476, 185] width 15 height 15
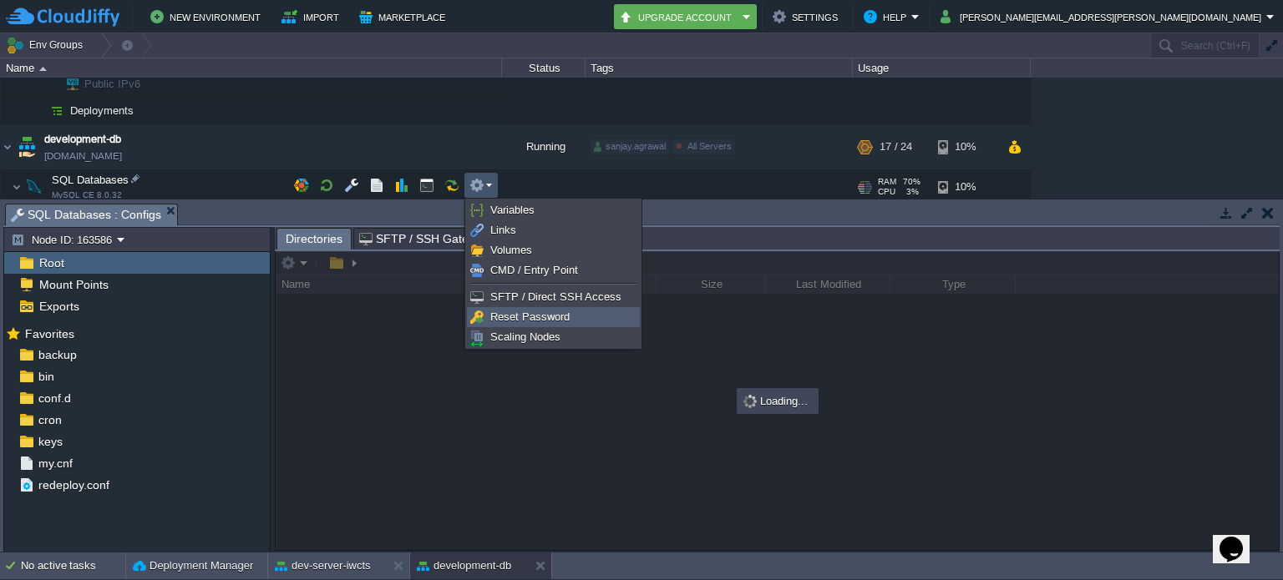
click at [520, 320] on span "Reset Password" at bounding box center [529, 317] width 79 height 13
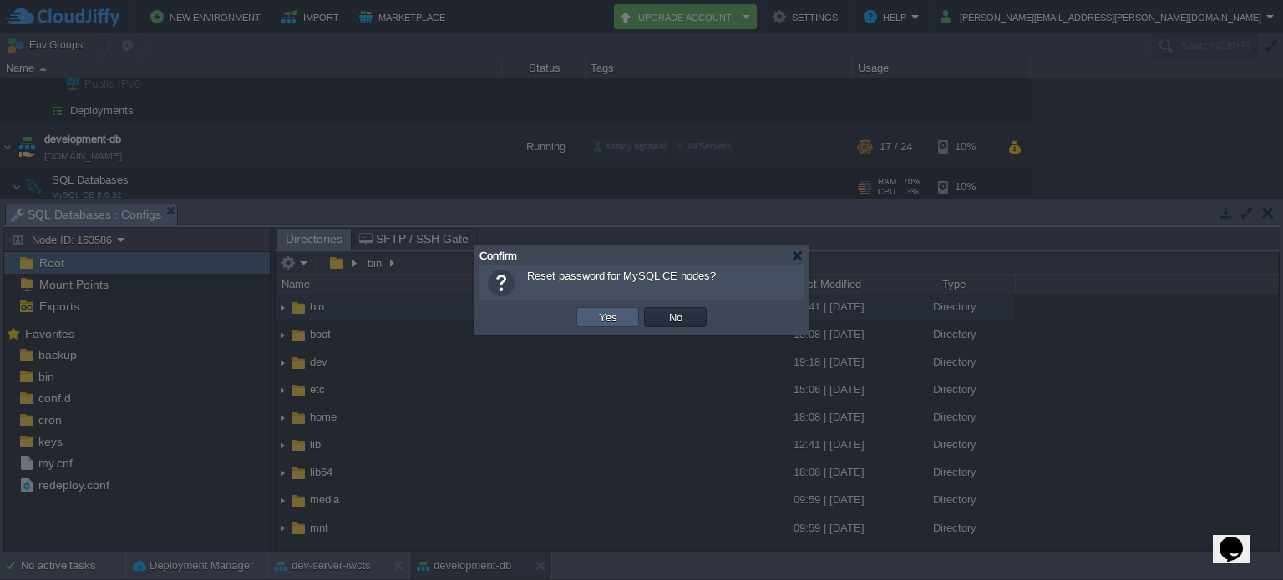
click at [592, 316] on td "Yes" at bounding box center [607, 317] width 63 height 20
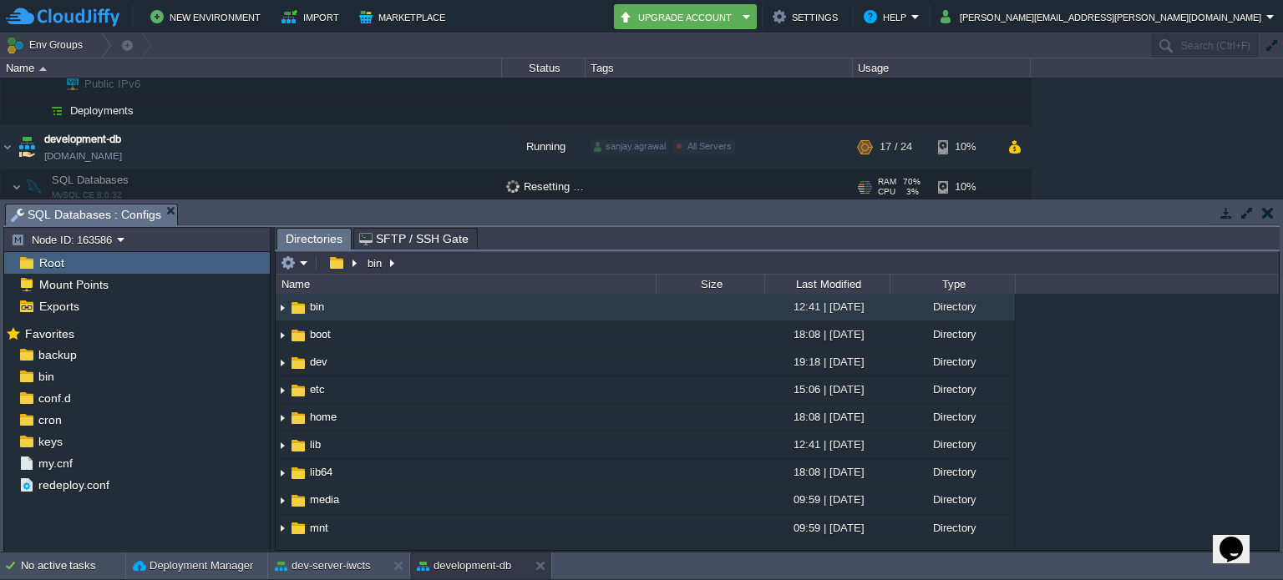
click at [1269, 215] on button "button" at bounding box center [1268, 212] width 12 height 15
